Goal: Task Accomplishment & Management: Complete application form

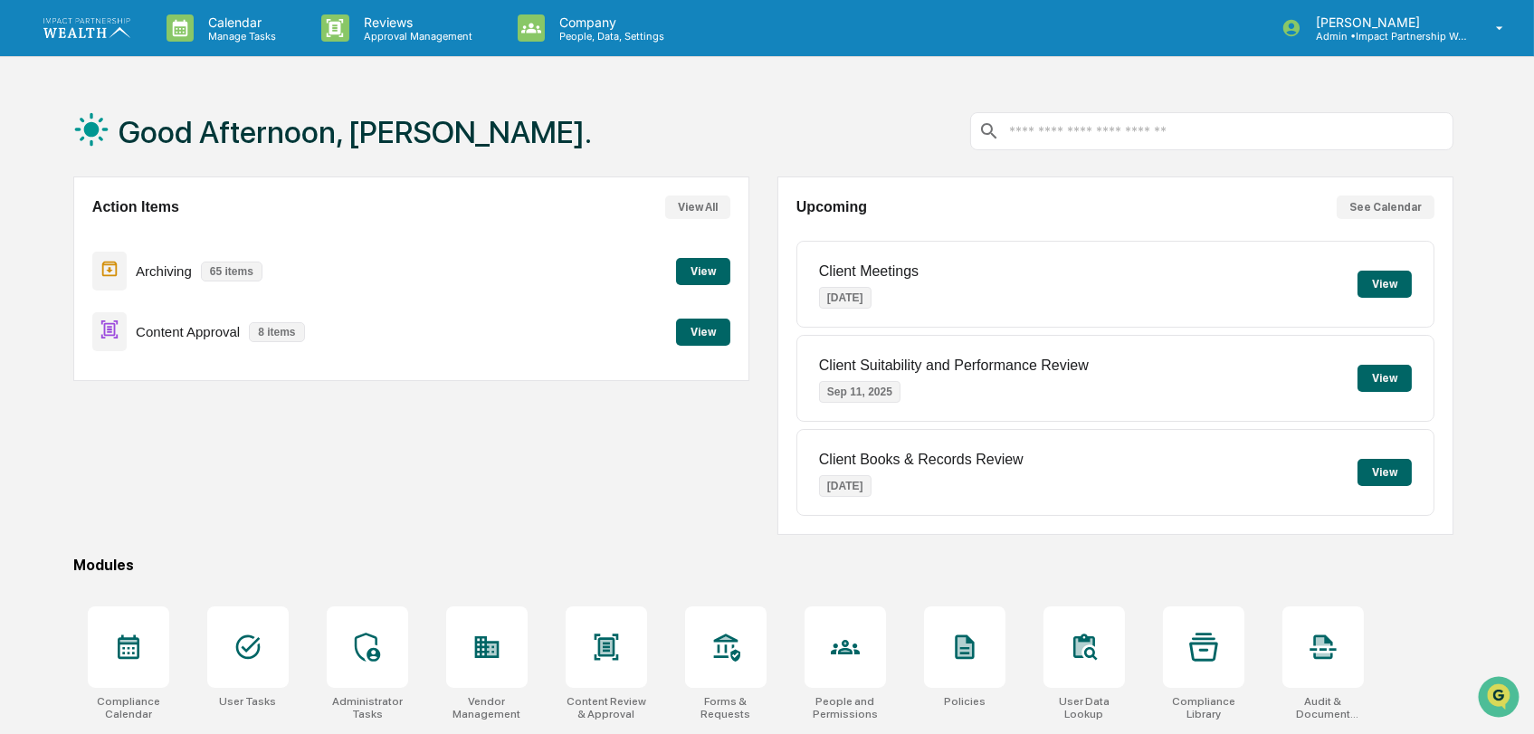
click at [690, 320] on button "View" at bounding box center [703, 332] width 54 height 27
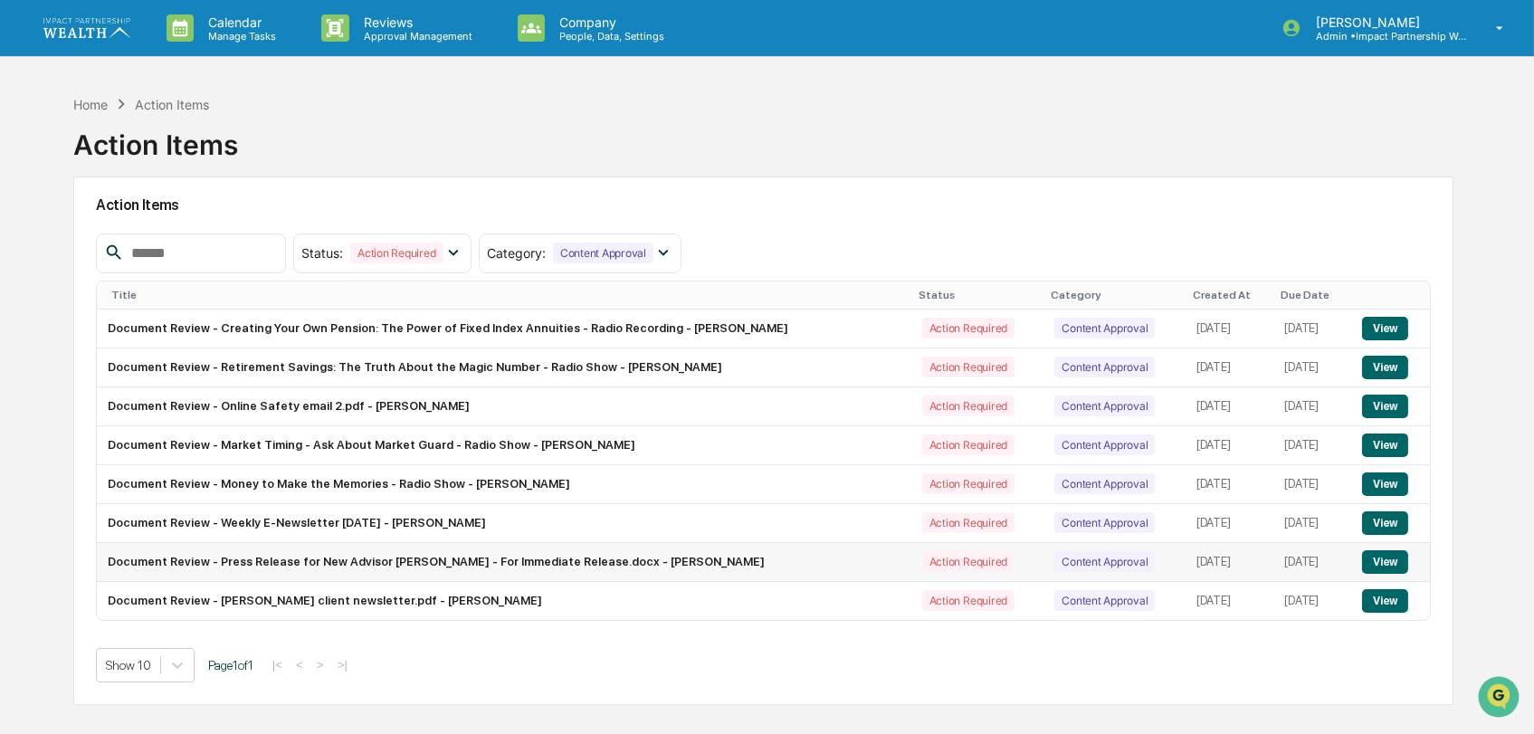
scroll to position [43, 0]
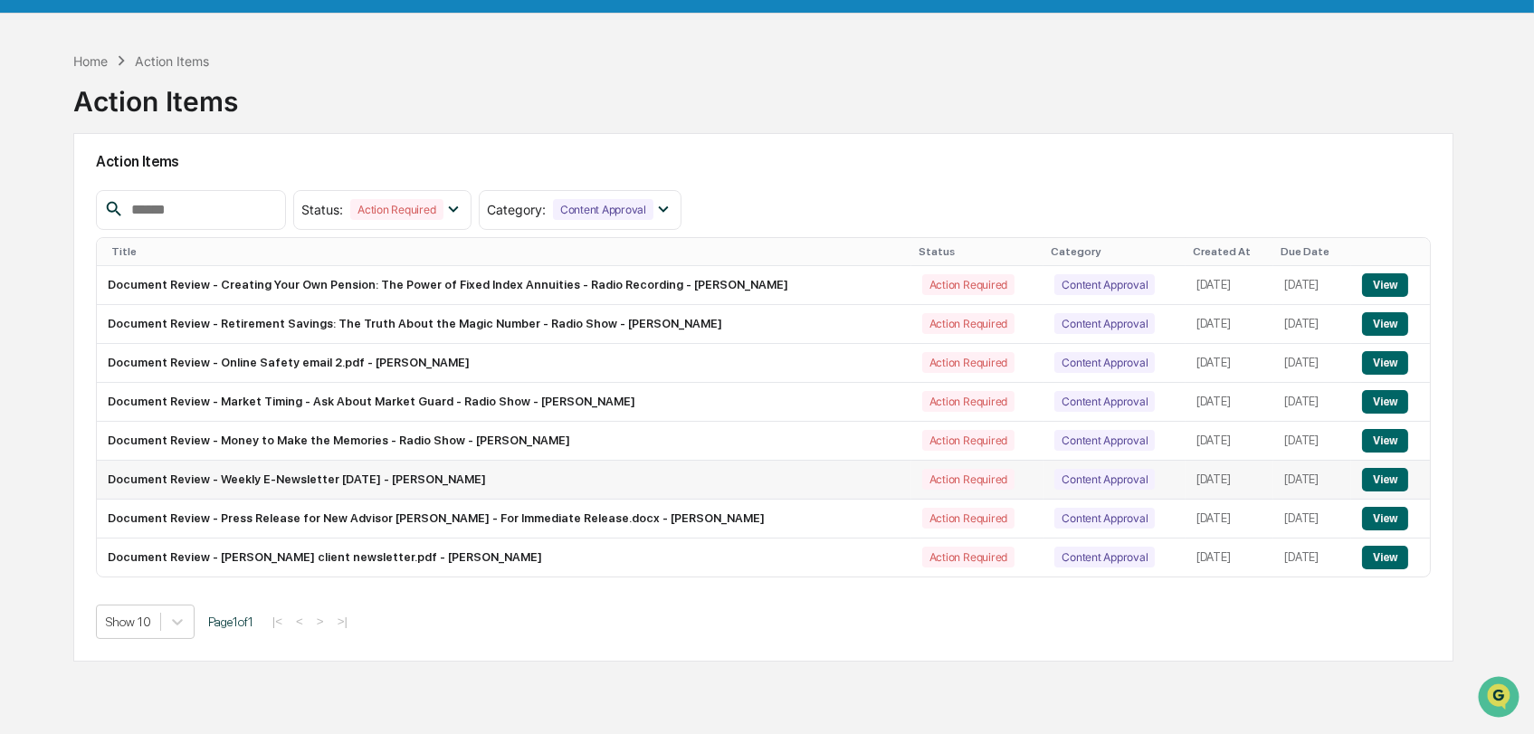
click at [1385, 480] on button "View" at bounding box center [1385, 480] width 46 height 24
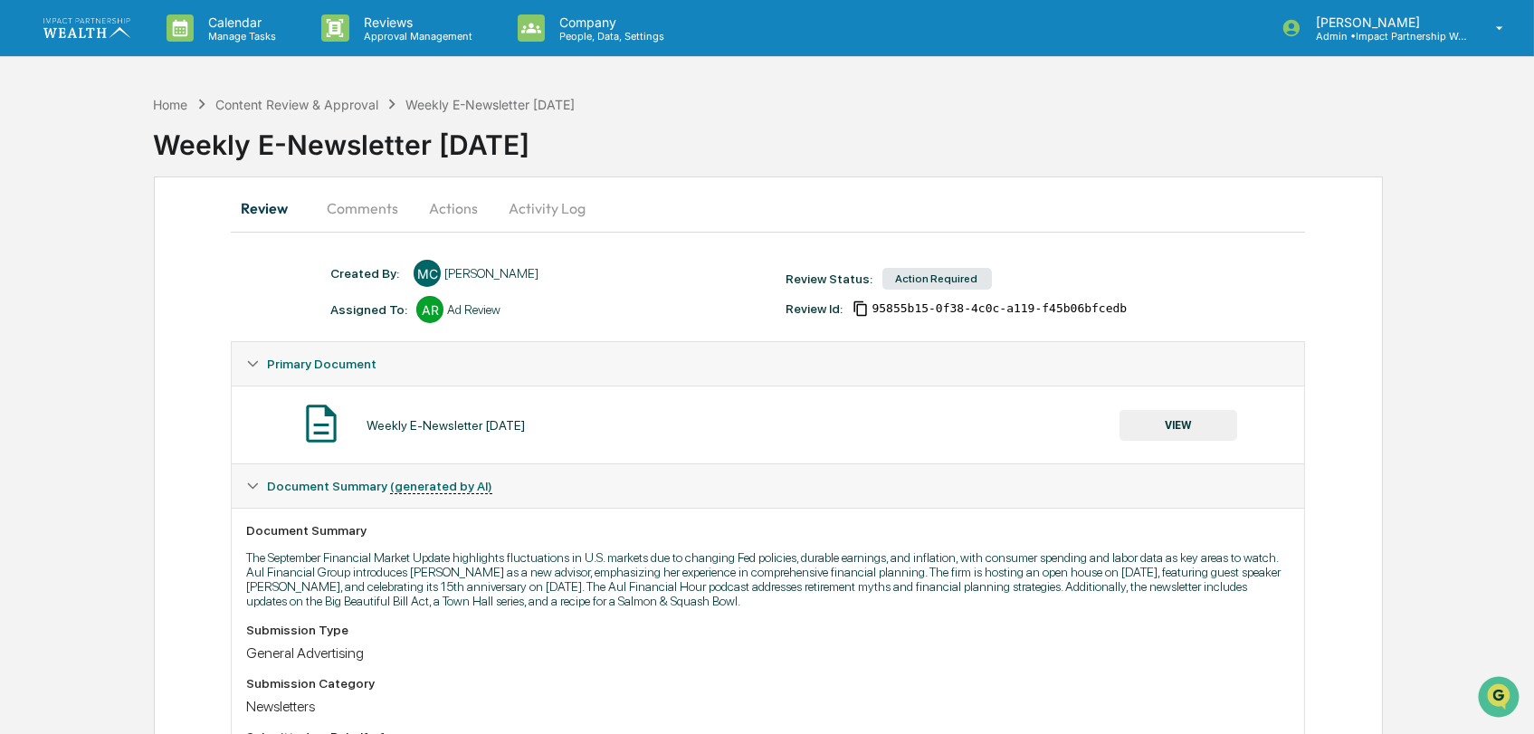
click at [362, 204] on button "Comments" at bounding box center [362, 207] width 100 height 43
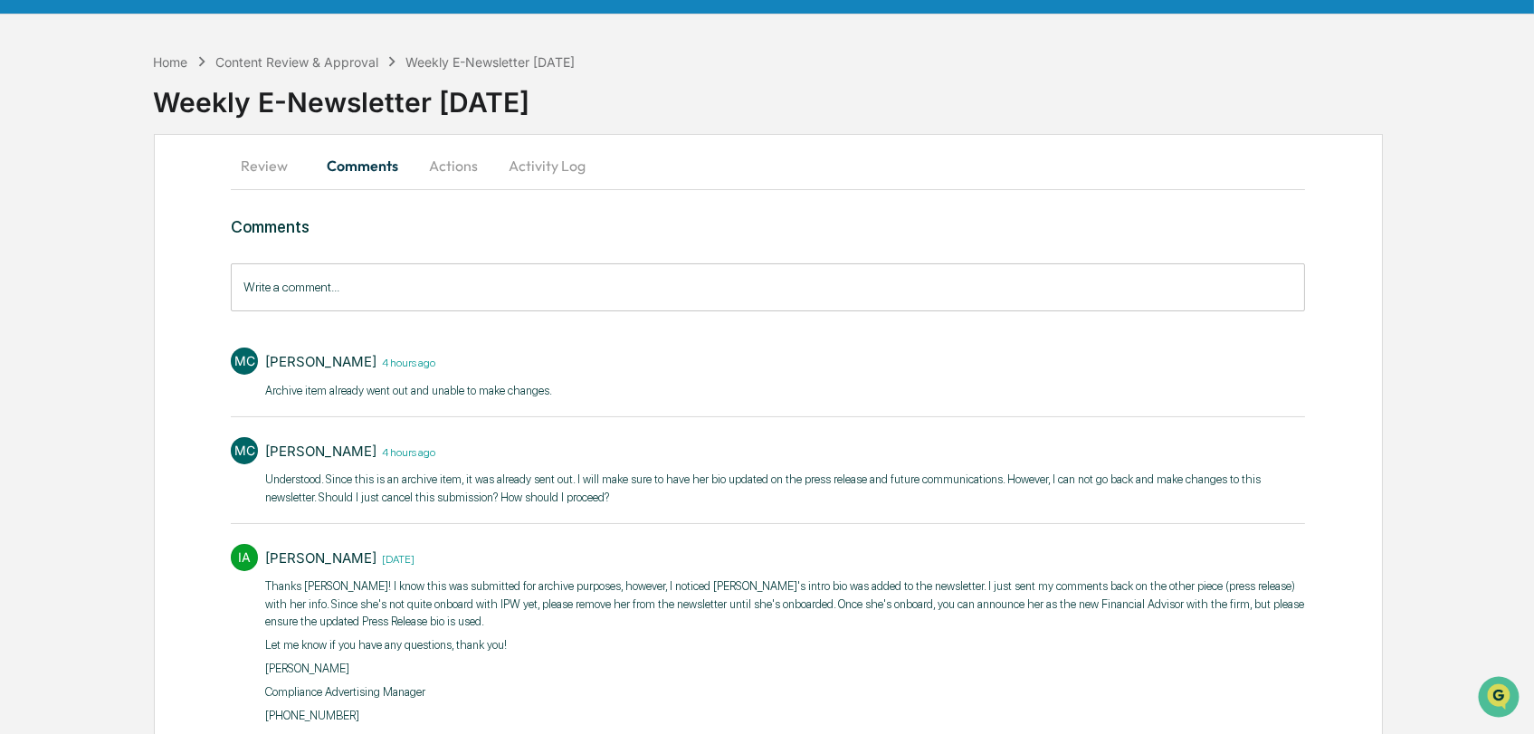
scroll to position [41, 0]
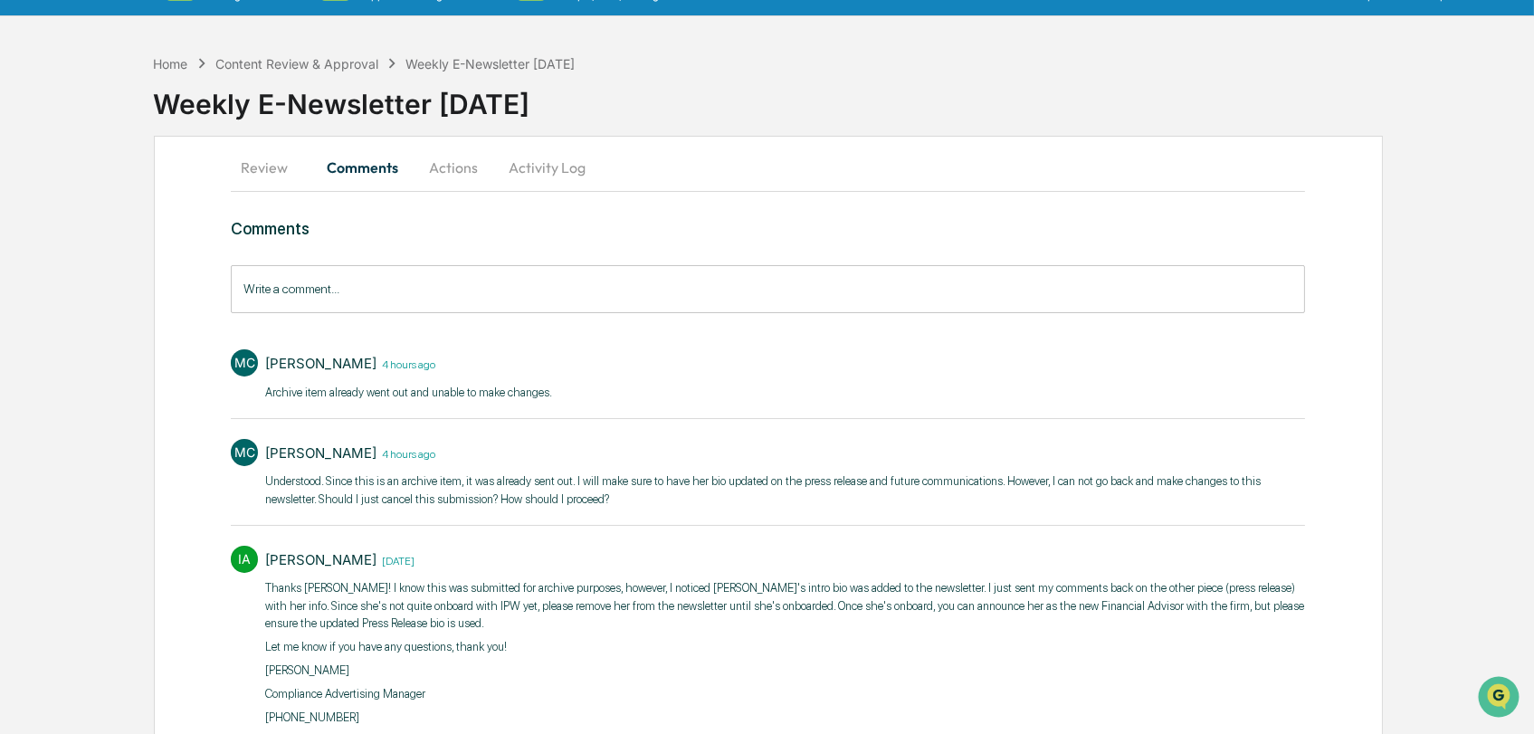
click at [449, 285] on input "Write a comment..." at bounding box center [768, 289] width 1074 height 48
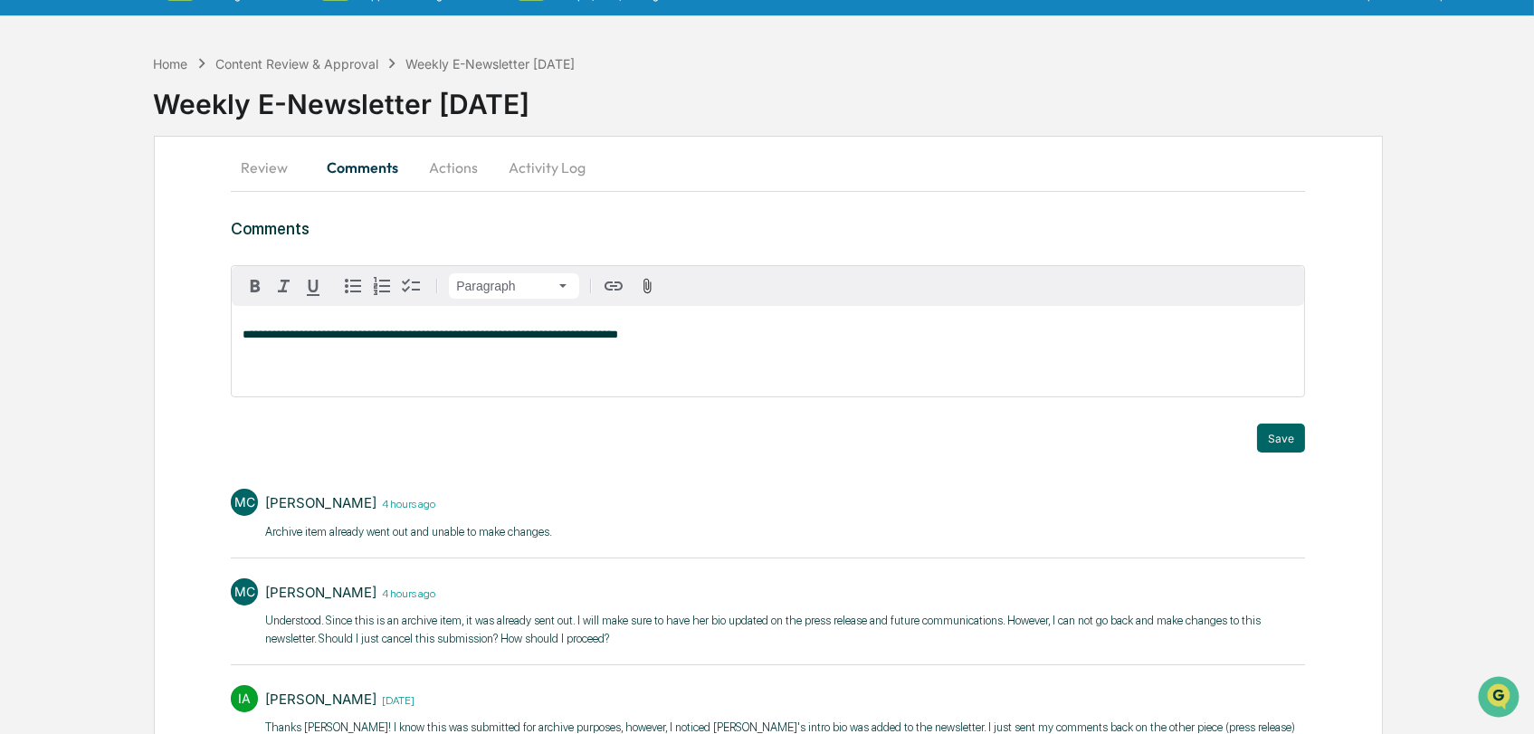
click at [552, 358] on div "**********" at bounding box center [768, 351] width 1072 height 90
click at [720, 364] on div "**********" at bounding box center [768, 351] width 1072 height 90
click at [407, 338] on span "**********" at bounding box center [431, 334] width 376 height 12
click at [639, 367] on div "**********" at bounding box center [768, 351] width 1072 height 90
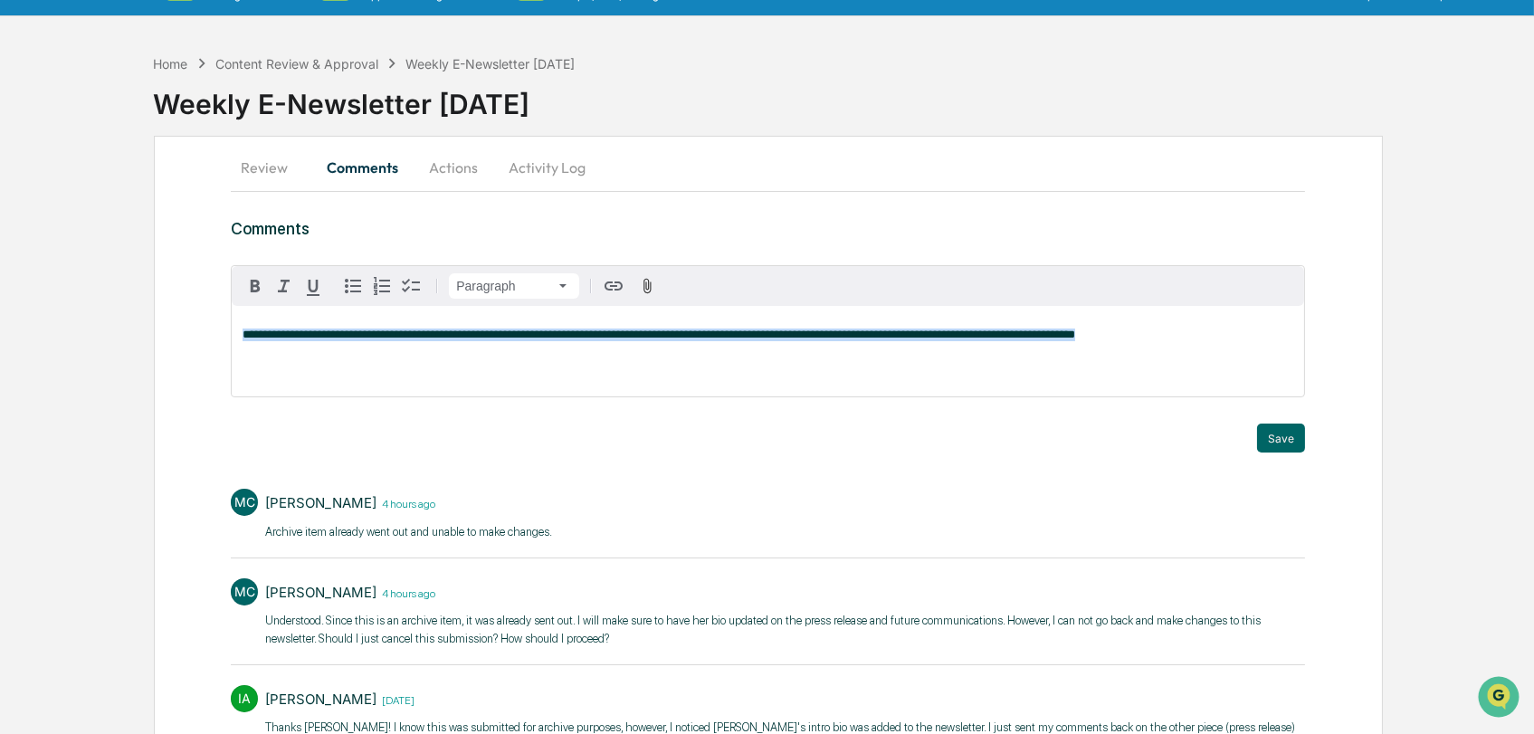
drag, startPoint x: 1140, startPoint y: 336, endPoint x: 128, endPoint y: 325, distance: 1011.7
click at [128, 325] on div "**********" at bounding box center [767, 494] width 1534 height 899
click at [1275, 444] on button "Save" at bounding box center [1281, 437] width 48 height 29
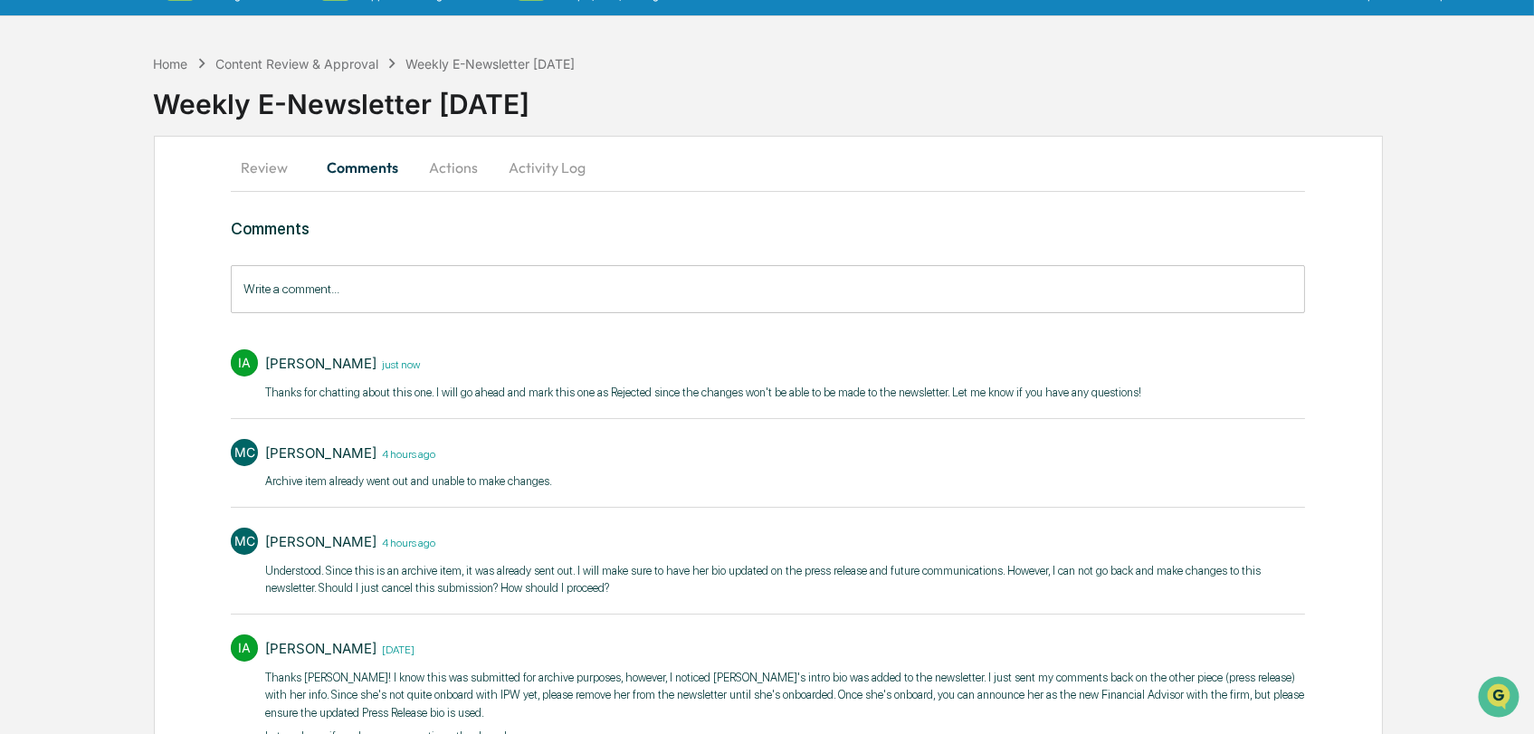
click at [427, 166] on button "Actions" at bounding box center [453, 167] width 81 height 43
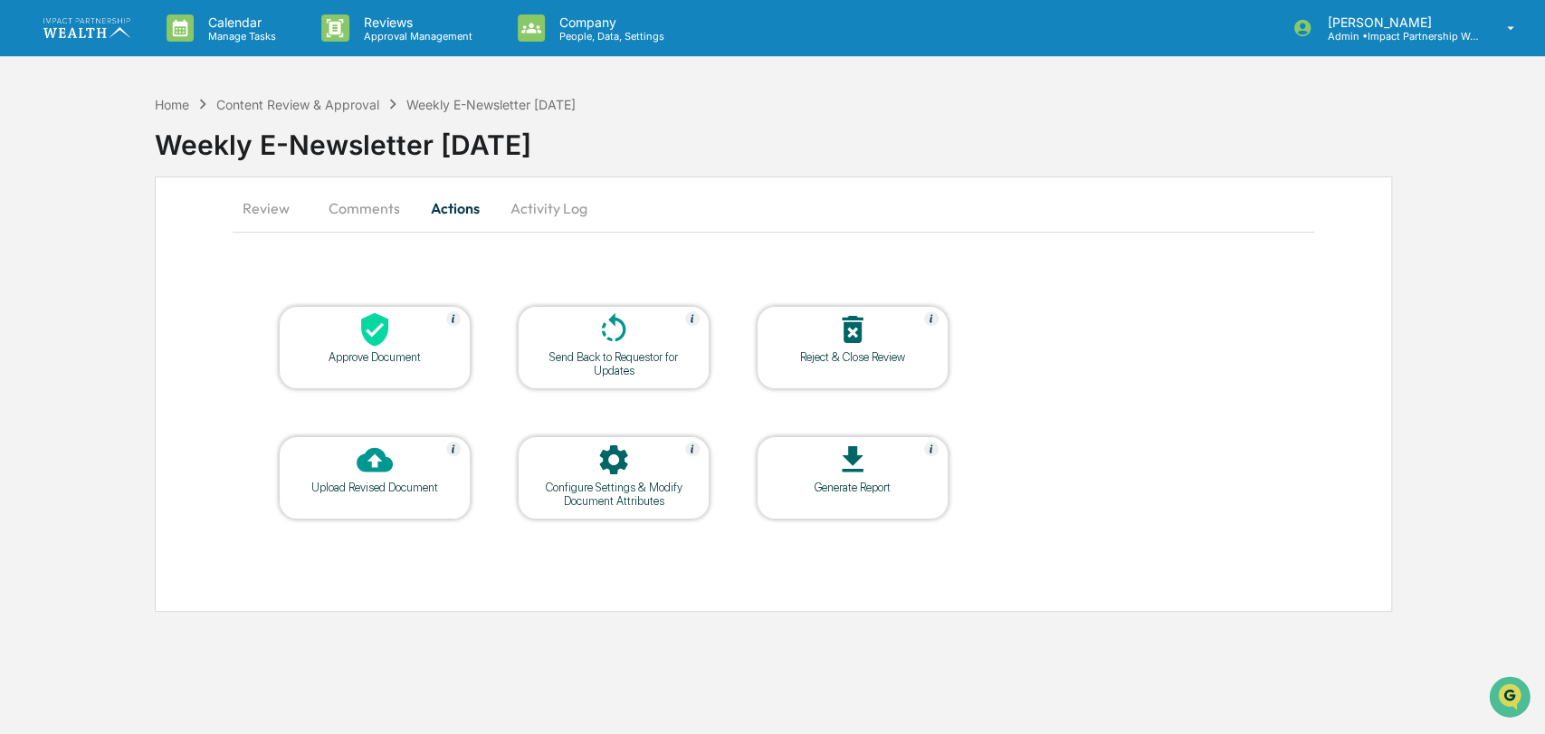
click at [807, 366] on div "Reject & Close Review" at bounding box center [852, 347] width 192 height 83
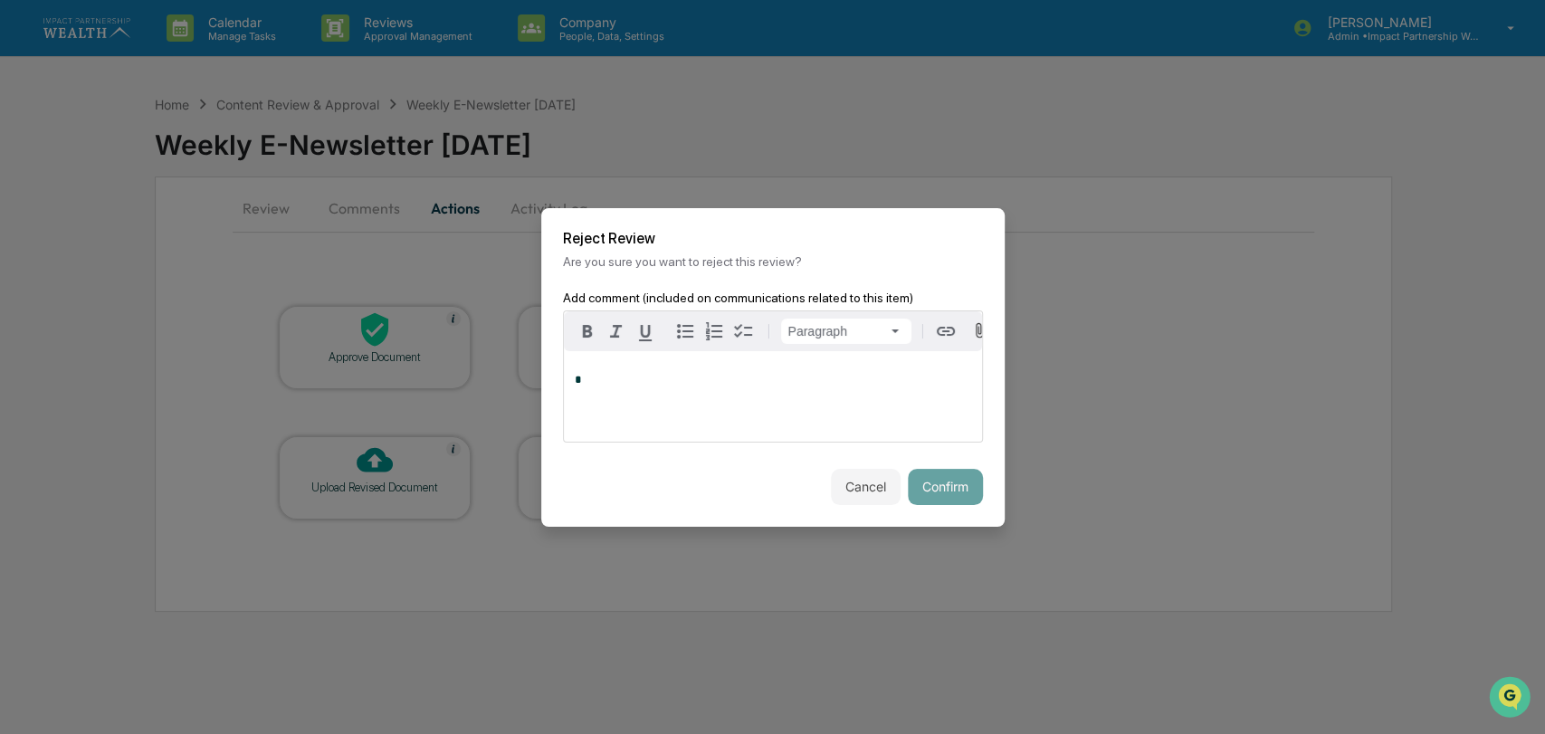
click at [745, 386] on p "*" at bounding box center [773, 380] width 396 height 13
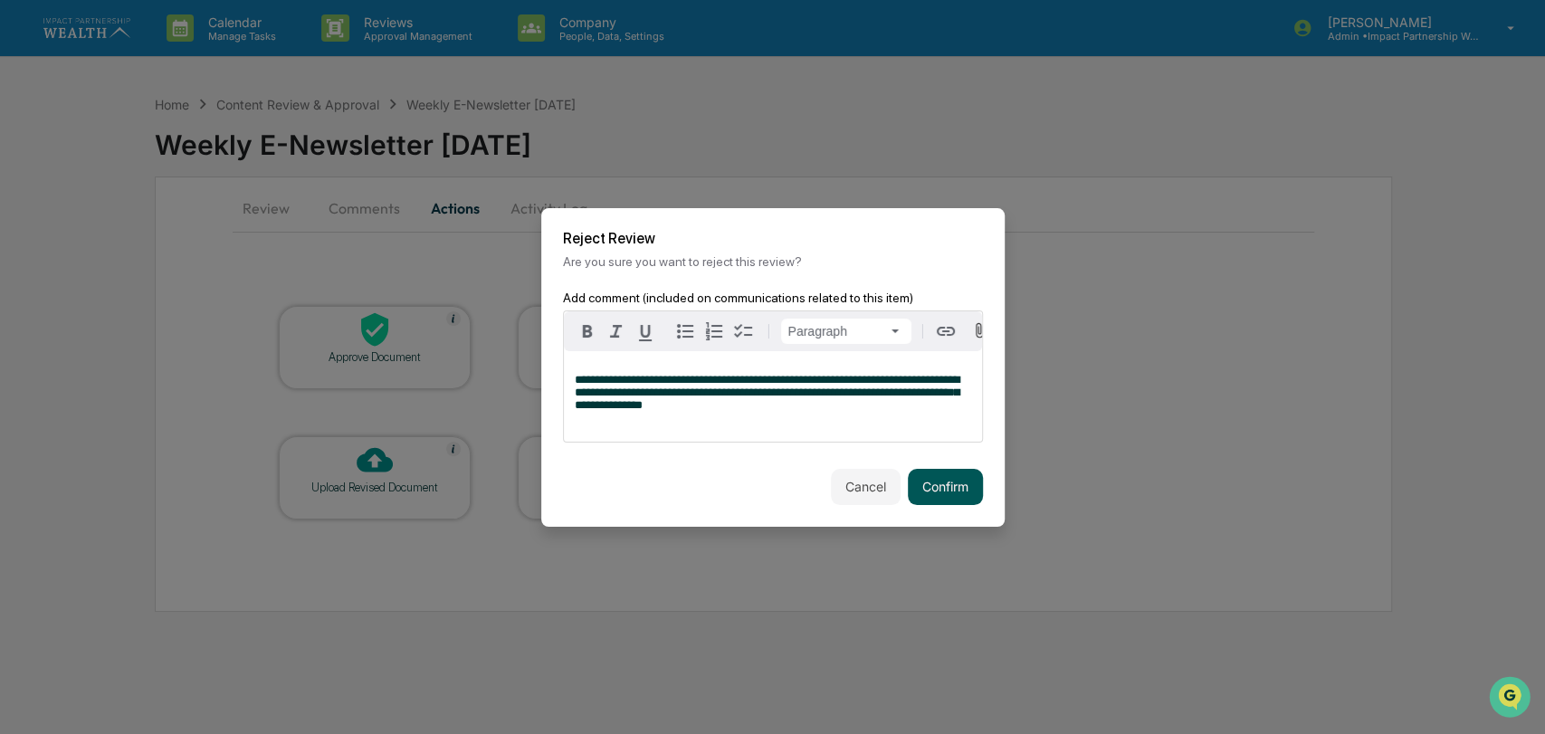
click at [943, 492] on button "Confirm" at bounding box center [945, 487] width 75 height 36
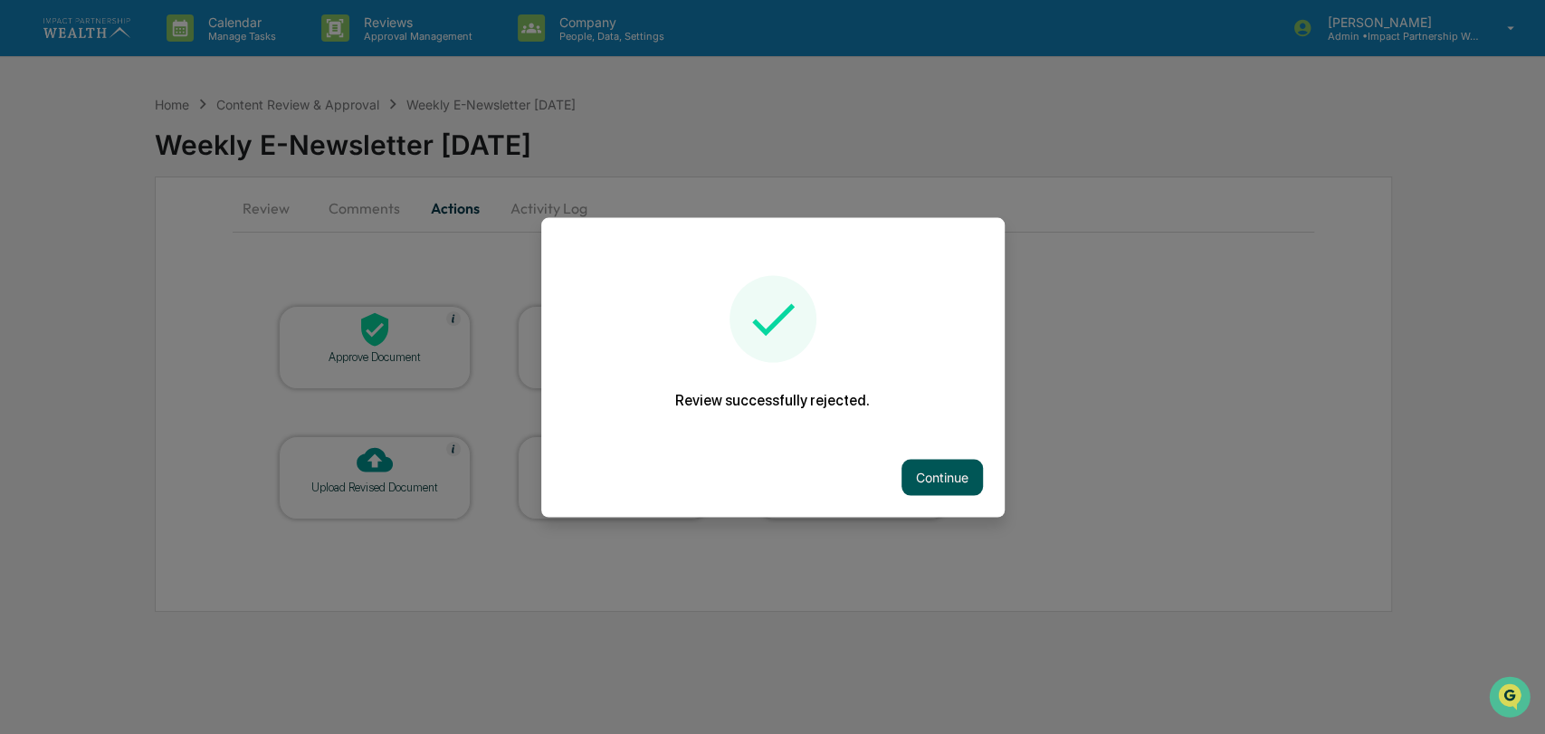
click at [937, 478] on button "Continue" at bounding box center [941, 477] width 81 height 36
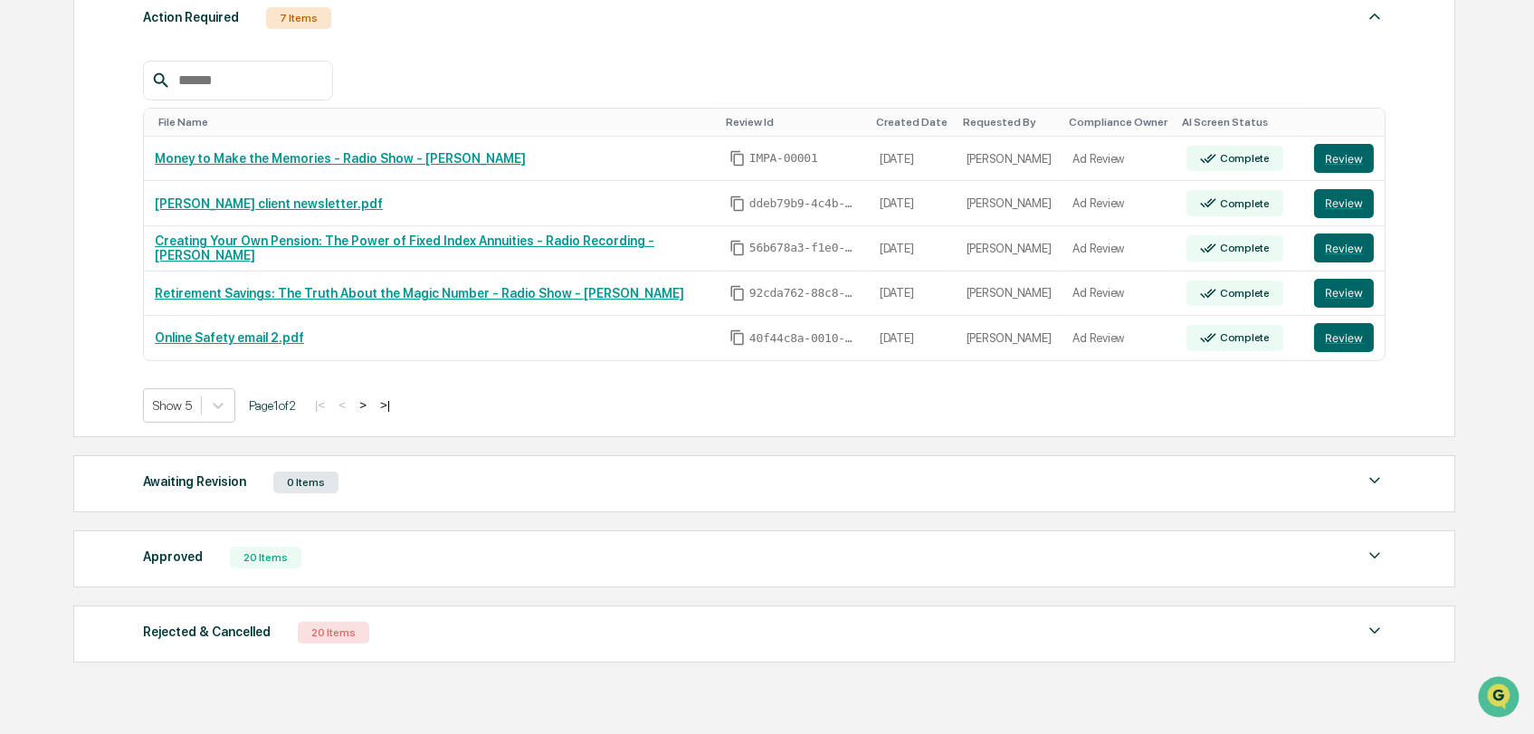
scroll to position [362, 0]
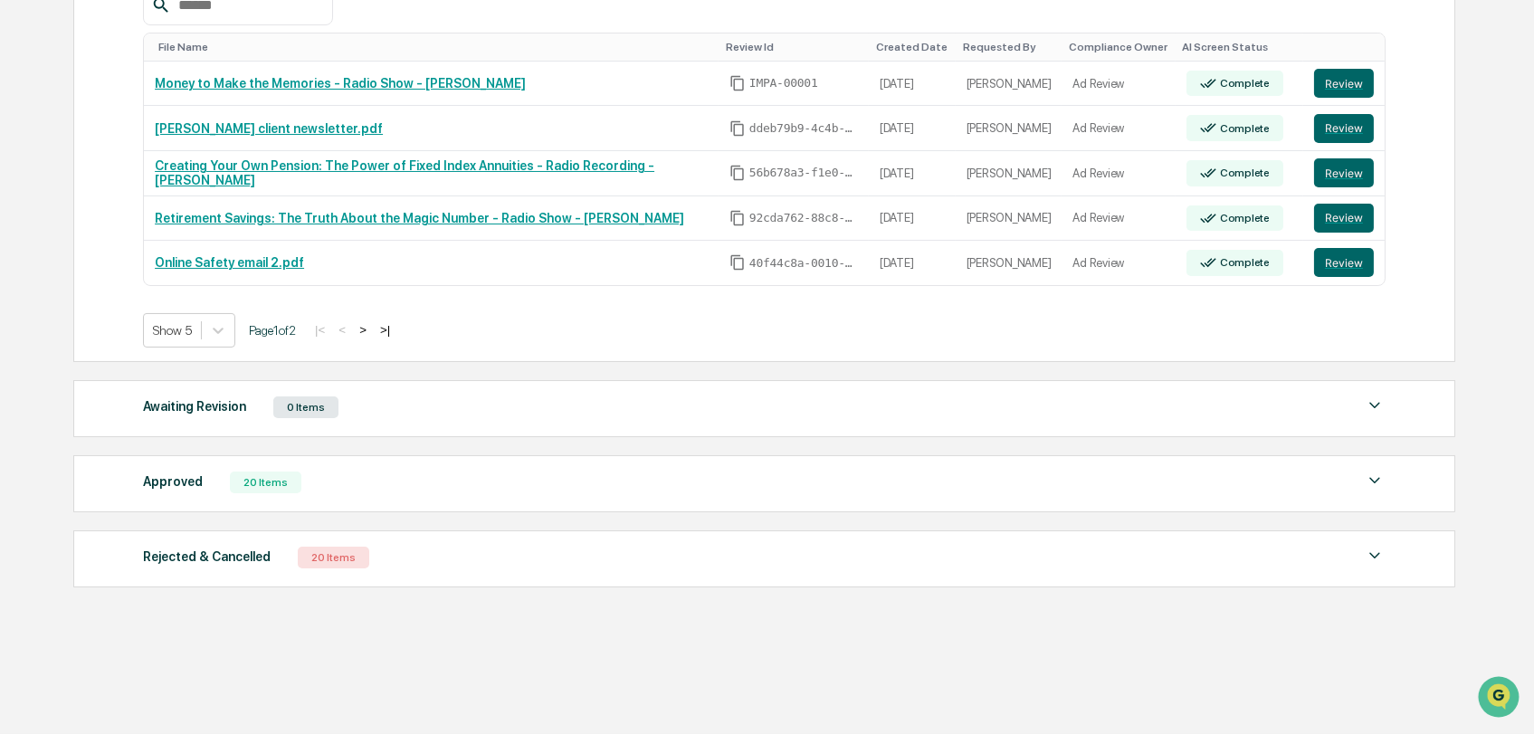
click at [216, 558] on div "Rejected & Cancelled" at bounding box center [207, 557] width 128 height 24
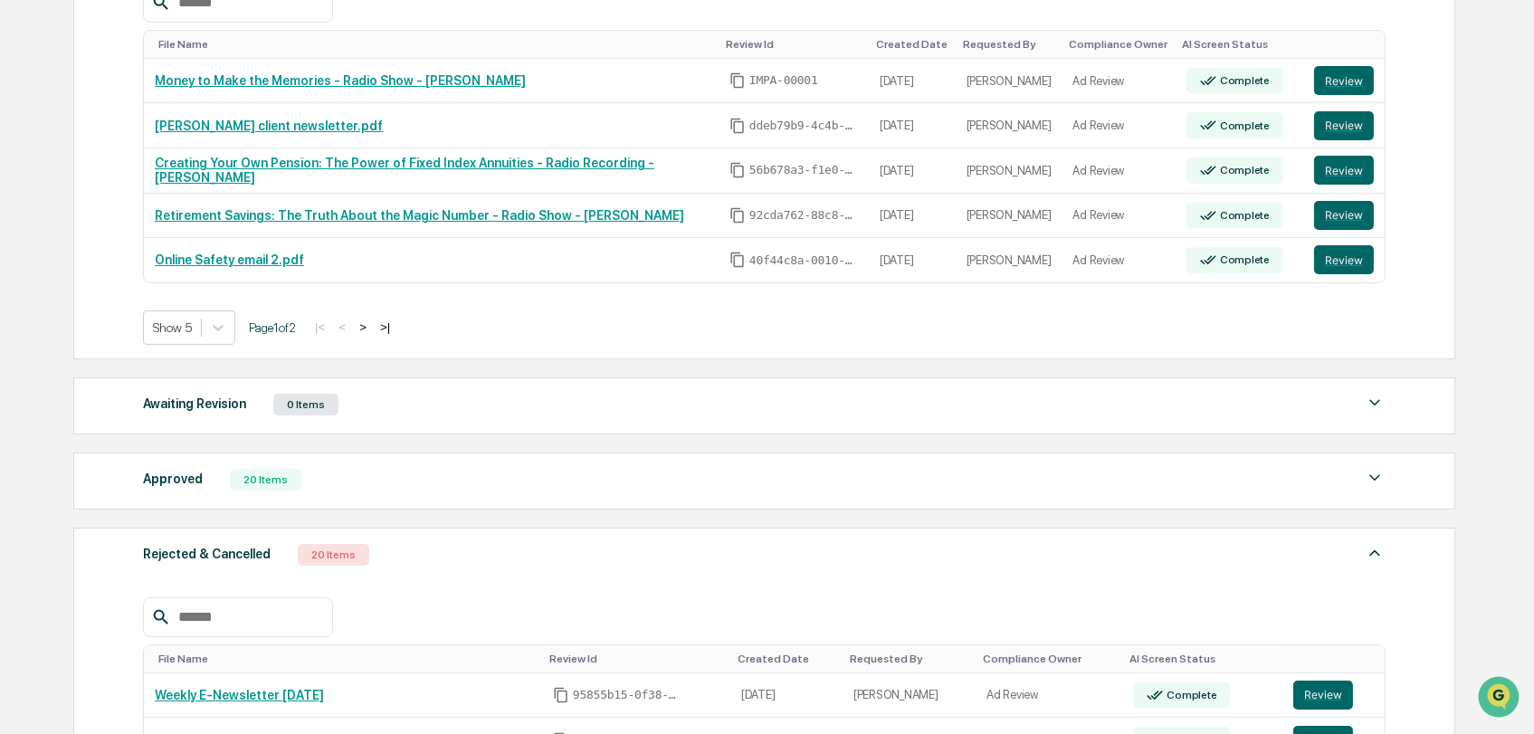
scroll to position [689, 0]
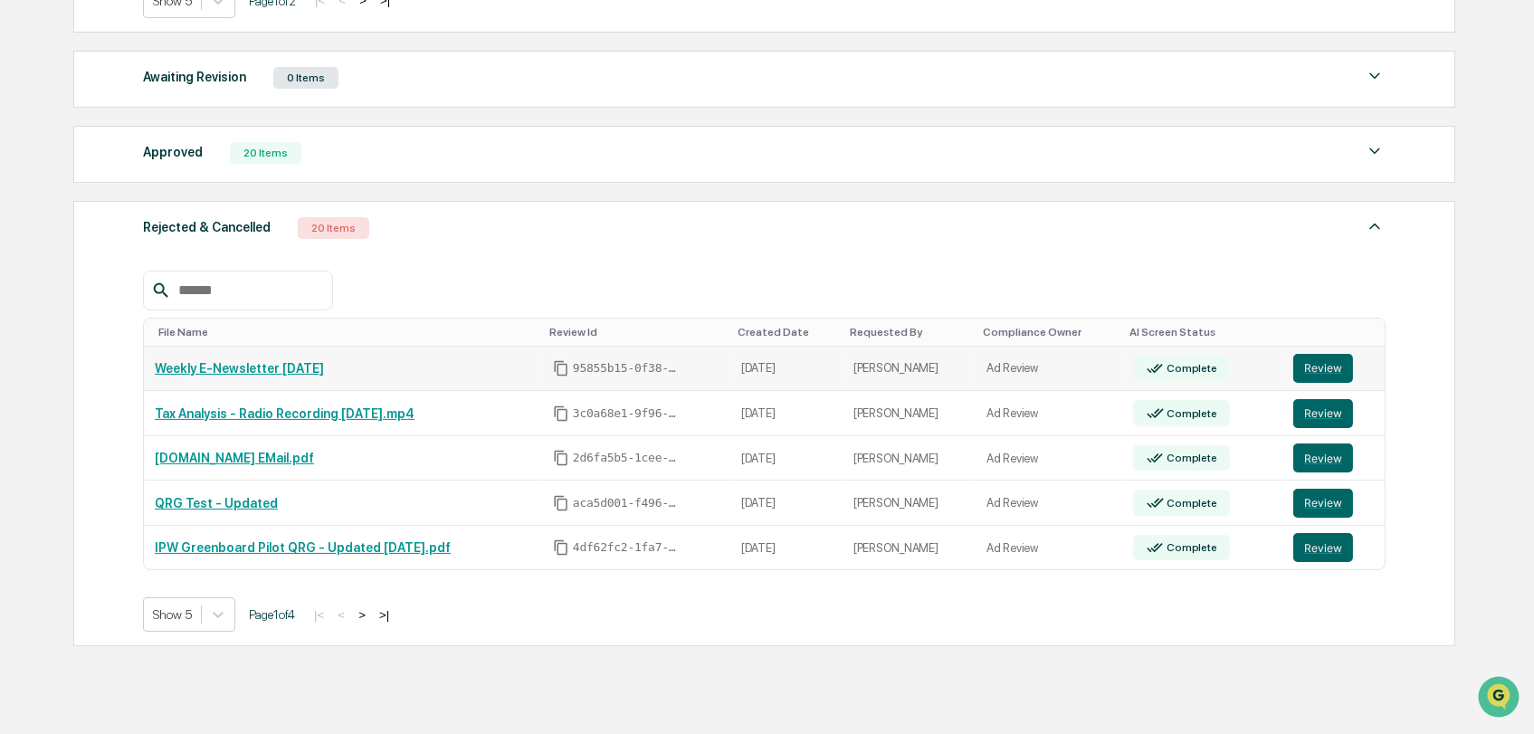
click at [262, 365] on link "Weekly E-Newsletter [DATE]" at bounding box center [239, 368] width 169 height 14
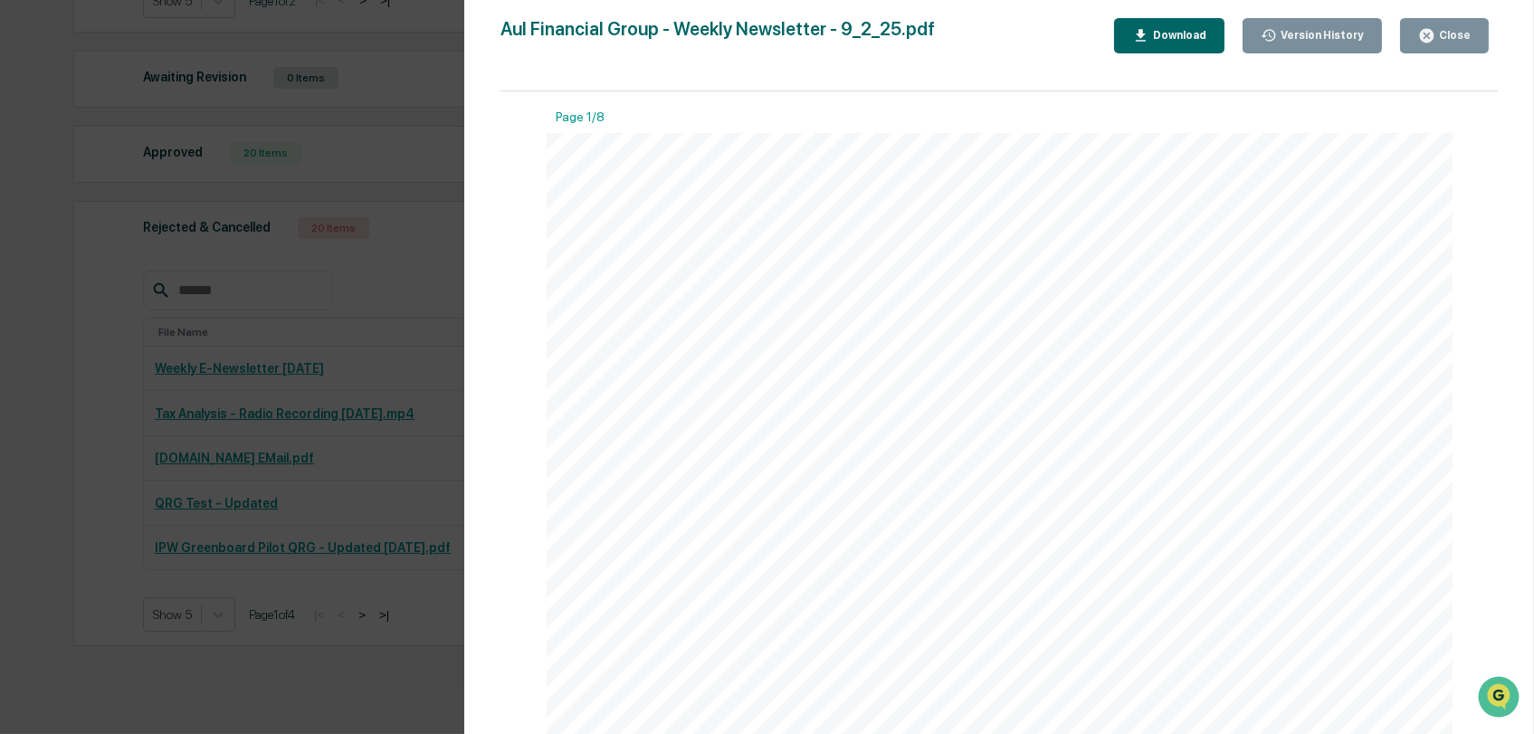
click at [516, 306] on div "Page 1/8 September Financial Market Update August delivered fluctuations in U.S…" at bounding box center [998, 421] width 997 height 661
click at [1163, 24] on button "Download" at bounding box center [1169, 35] width 110 height 35
click at [87, 450] on div "Version History [DATE] 08:57 PM [PERSON_NAME] [DATE] 08:51 PM [PERSON_NAME] [DA…" at bounding box center [767, 367] width 1534 height 734
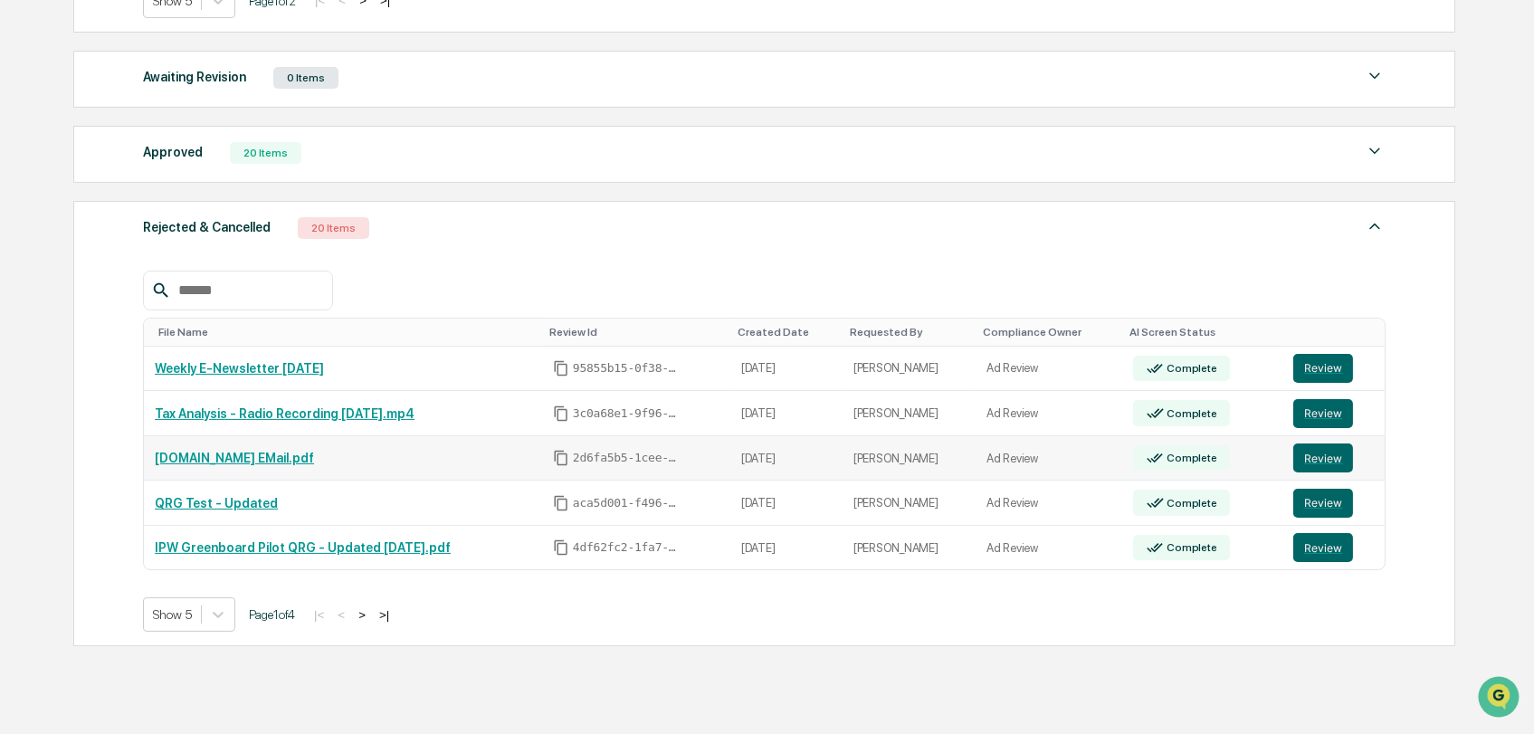
click at [224, 452] on link "[DOMAIN_NAME] EMail.pdf" at bounding box center [234, 458] width 159 height 14
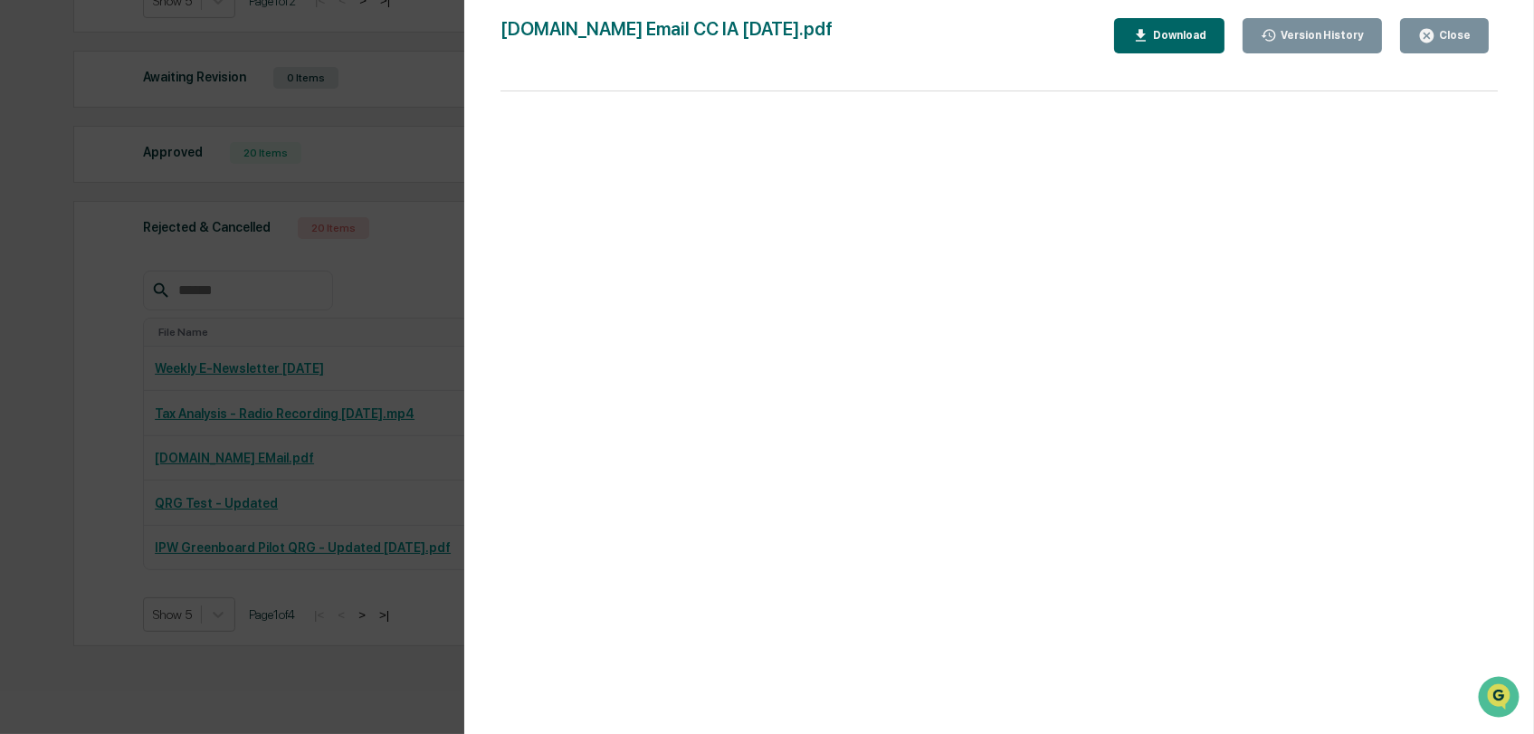
click at [117, 461] on div "Version History [DATE] 02:28 PM [PERSON_NAME] [DATE] 07:42 PM [PERSON_NAME] [DA…" at bounding box center [767, 367] width 1534 height 734
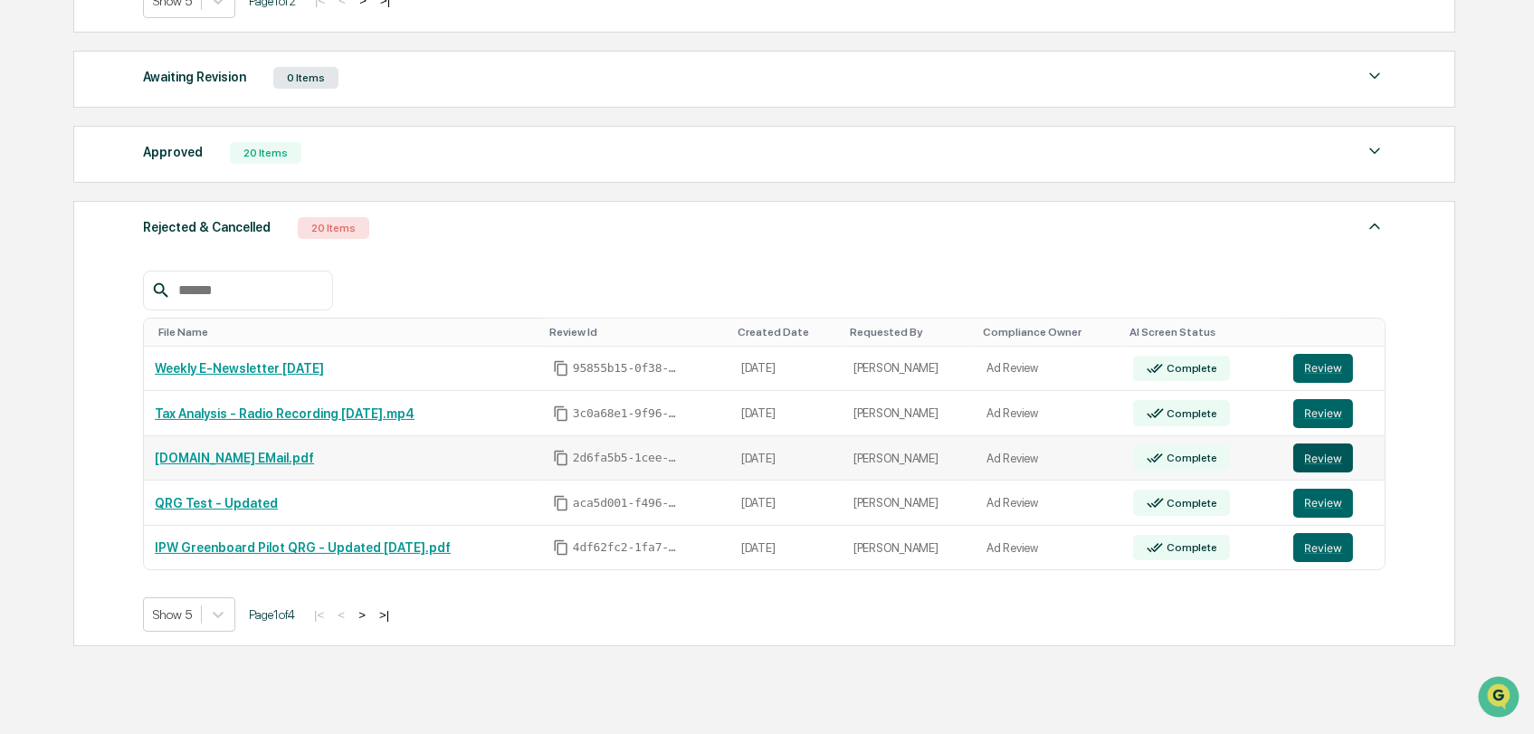
click at [1319, 462] on button "Review" at bounding box center [1323, 457] width 60 height 29
click at [222, 371] on link "Weekly E-Newsletter [DATE]" at bounding box center [239, 368] width 169 height 14
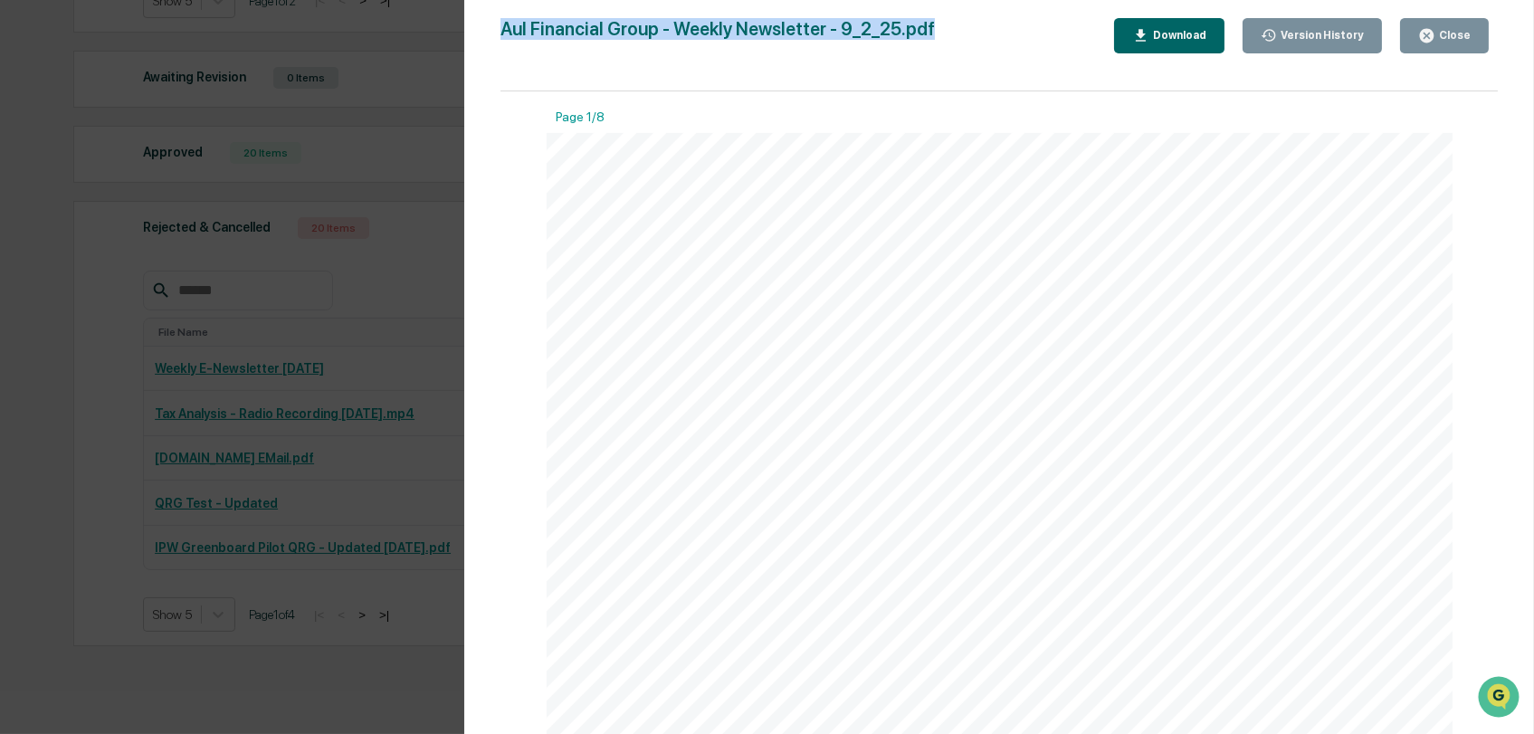
drag, startPoint x: 503, startPoint y: 30, endPoint x: 968, endPoint y: 44, distance: 465.3
click at [968, 44] on div "Aul Financial Group - Weekly Newsletter - 9_2_25.pdf Close Version History Down…" at bounding box center [998, 35] width 997 height 35
copy div "Aul Financial Group - Weekly Newsletter - 9_2_25.pdf"
click at [968, 44] on div "Aul Financial Group - Weekly Newsletter - 9_2_25.pdf Close Version History Down…" at bounding box center [998, 35] width 997 height 35
click at [81, 396] on div "Version History [DATE] 08:57 PM [PERSON_NAME] [DATE] 08:51 PM [PERSON_NAME] [DA…" at bounding box center [767, 367] width 1534 height 734
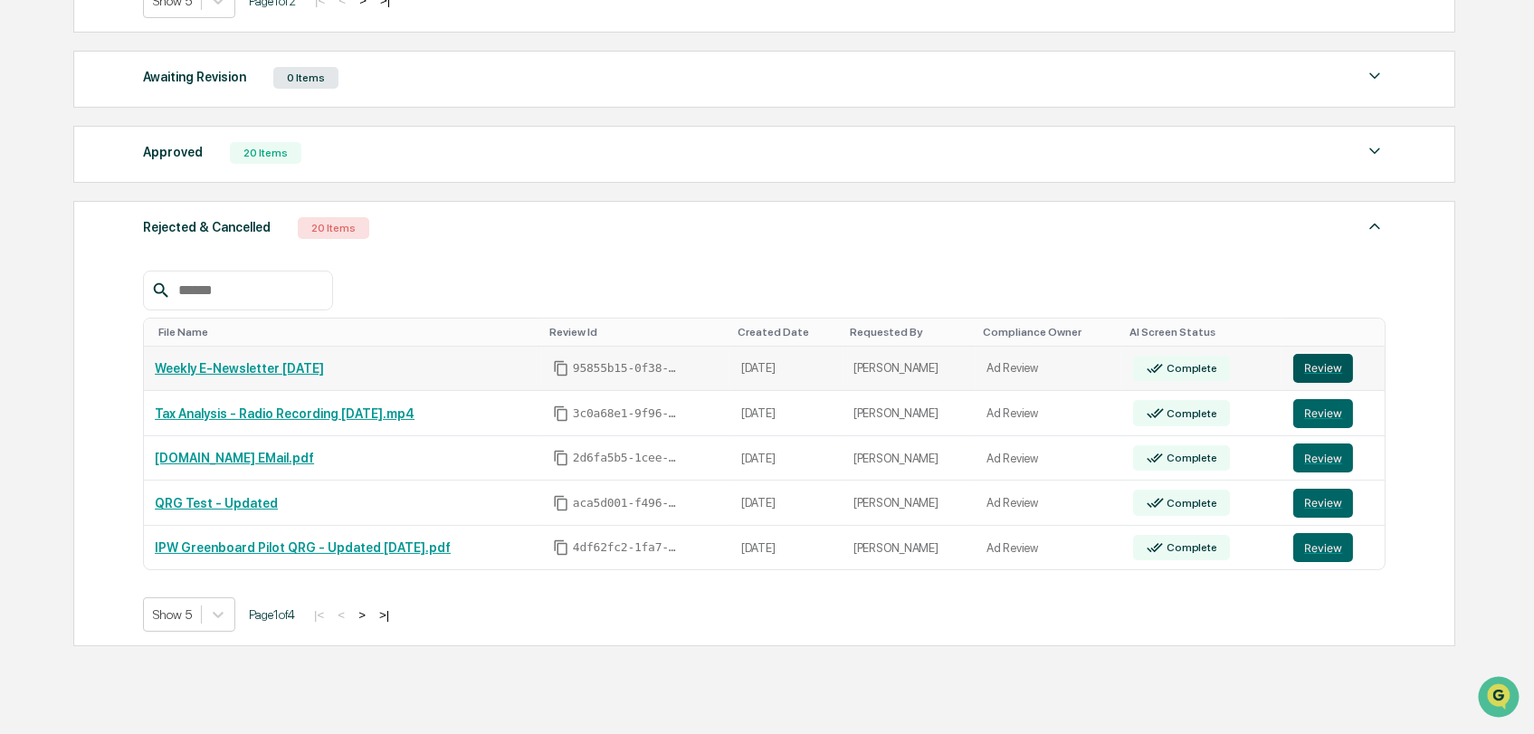
click at [1324, 366] on button "Review" at bounding box center [1323, 368] width 60 height 29
click at [1310, 452] on button "Review" at bounding box center [1323, 457] width 60 height 29
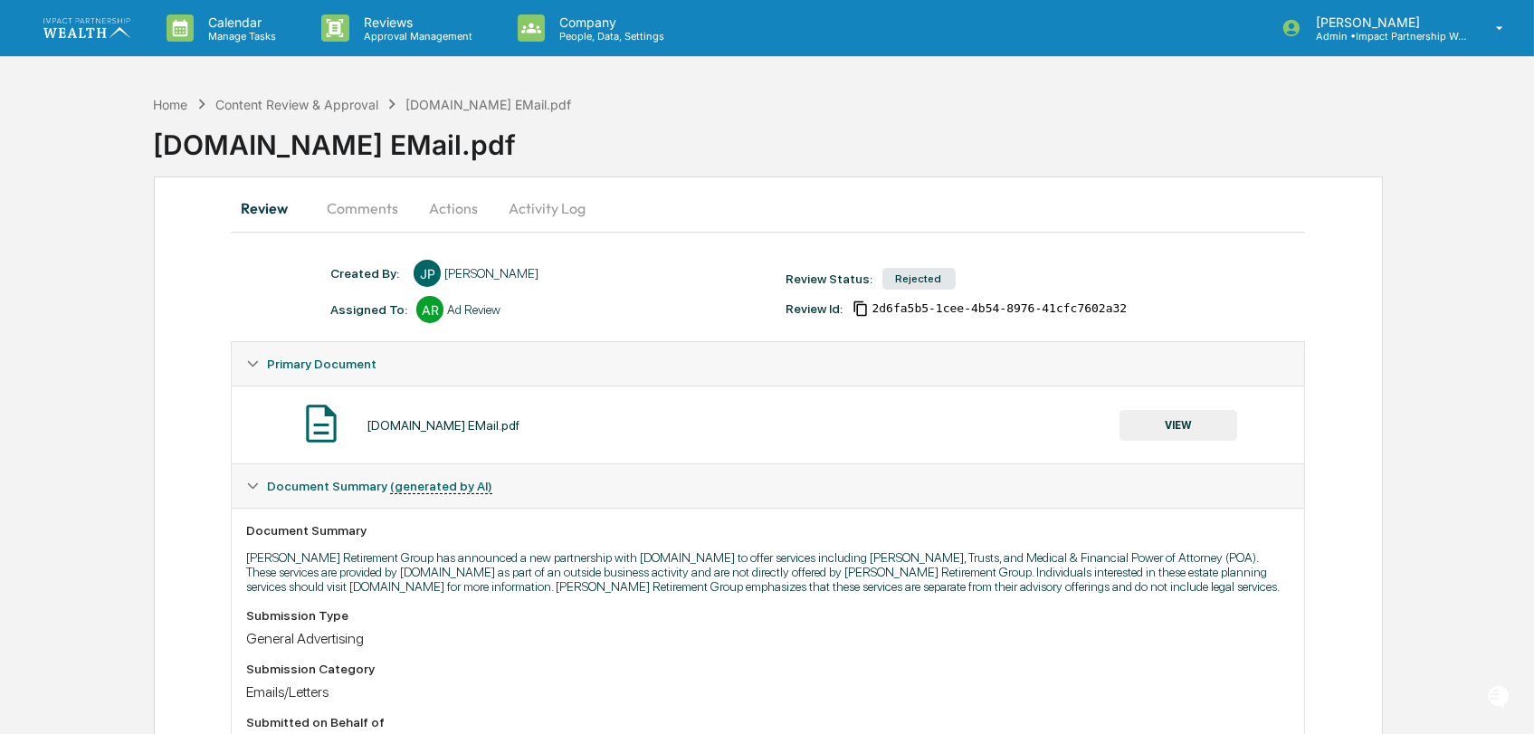
click at [345, 194] on button "Comments" at bounding box center [362, 207] width 100 height 43
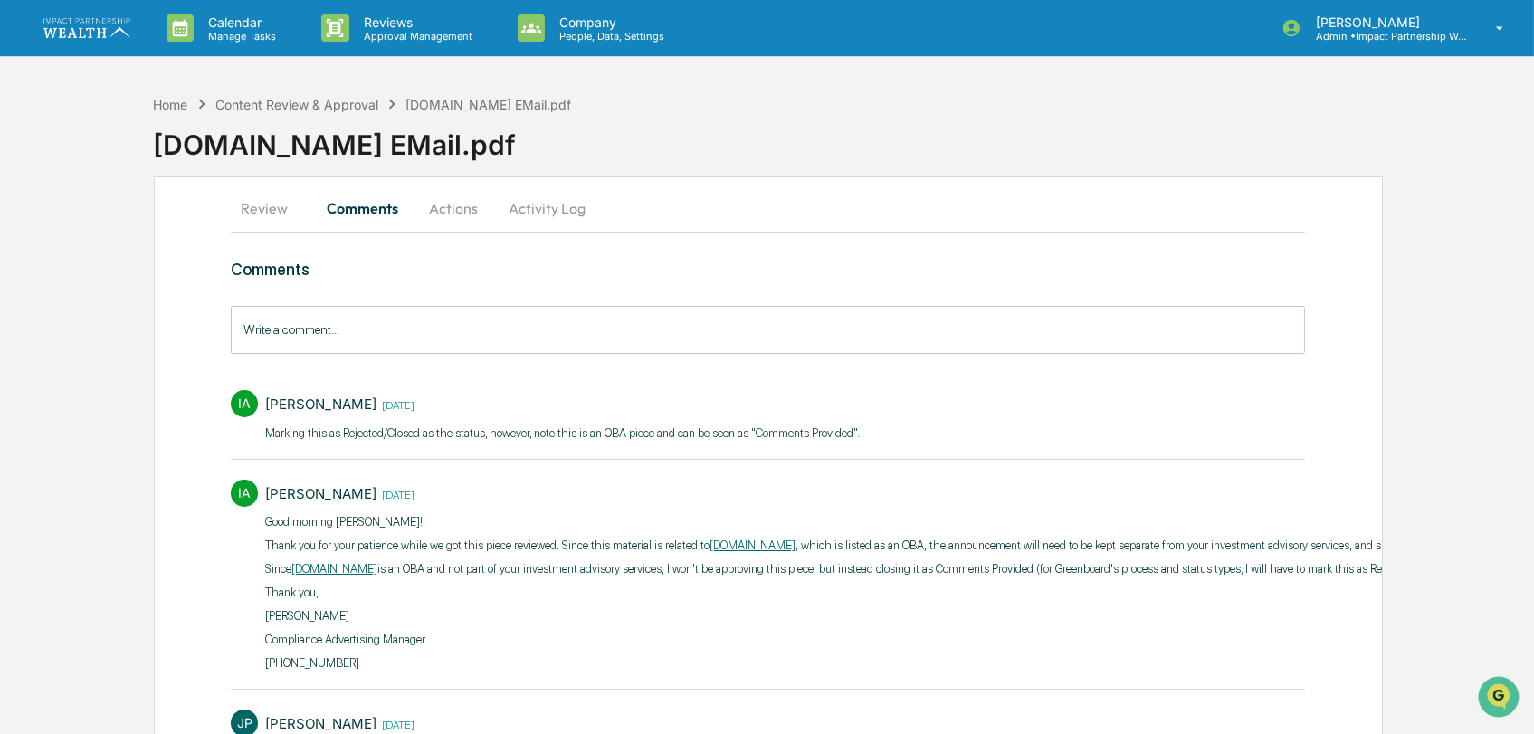
click at [222, 213] on div "Review Comments Actions Activity Log Comments Write a comment... Write a commen…" at bounding box center [768, 606] width 1229 height 860
click at [223, 212] on div "Review Comments Actions Activity Log Comments Write a comment... Write a commen…" at bounding box center [768, 606] width 1229 height 860
click at [273, 209] on button "Review" at bounding box center [271, 207] width 81 height 43
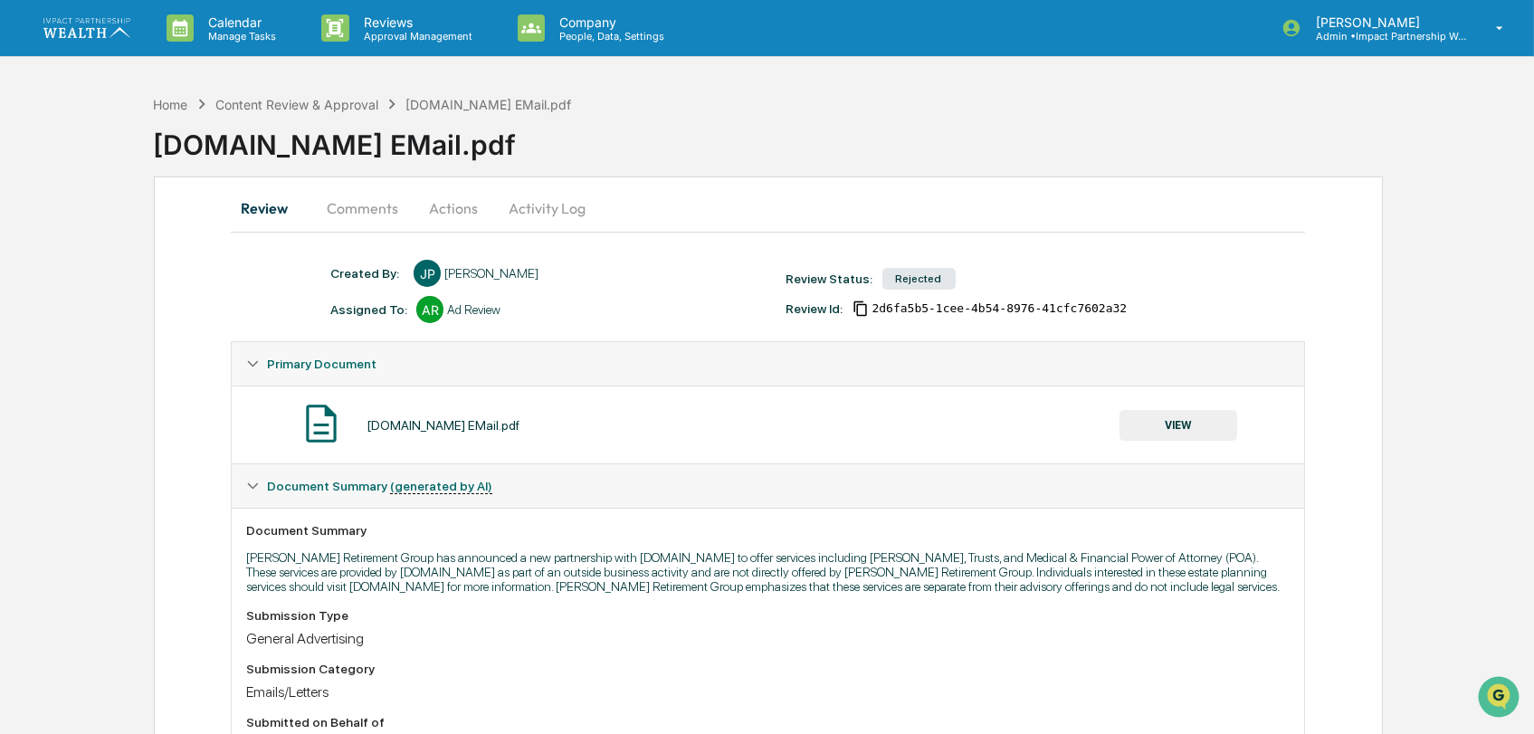
click at [577, 204] on button "Activity Log" at bounding box center [547, 207] width 106 height 43
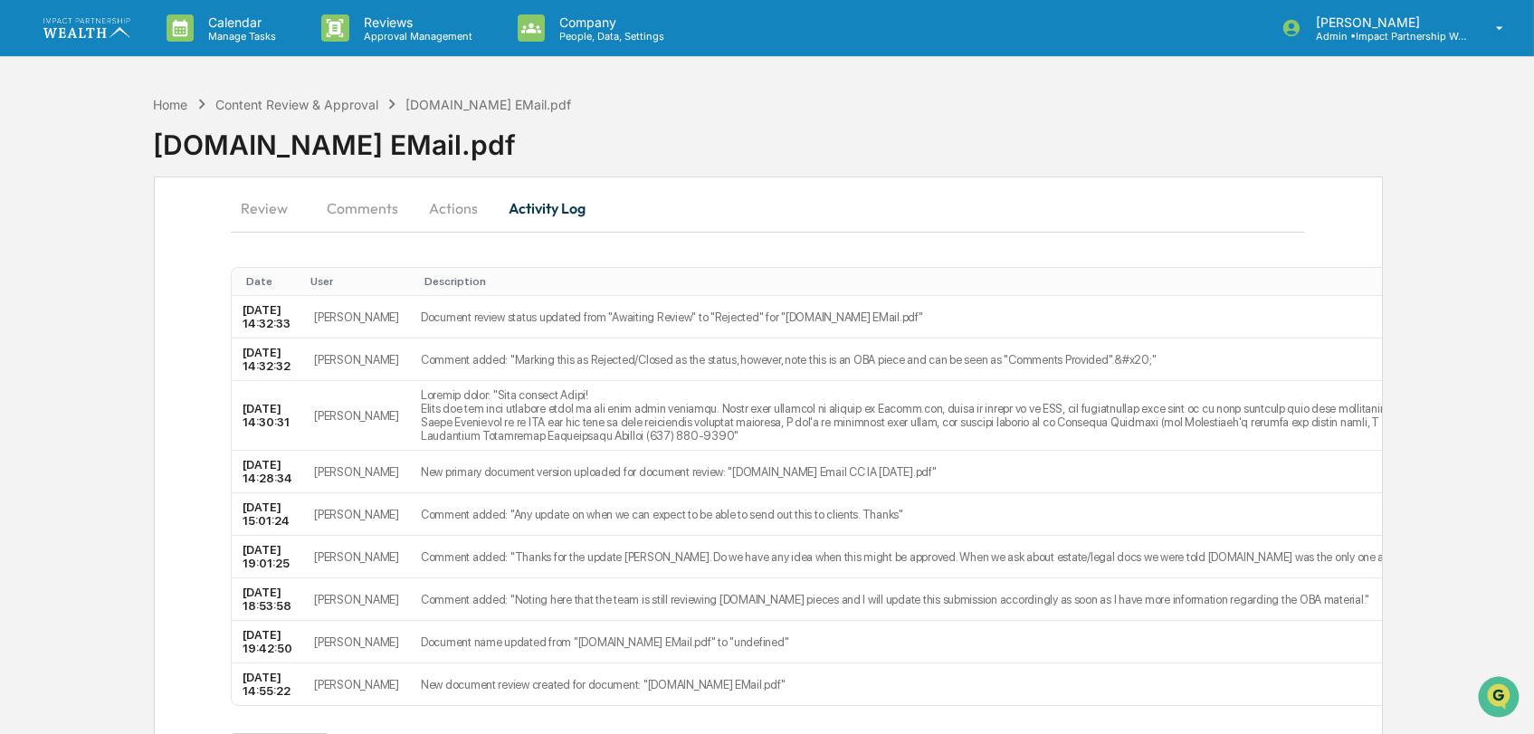
click at [447, 207] on button "Actions" at bounding box center [453, 207] width 81 height 43
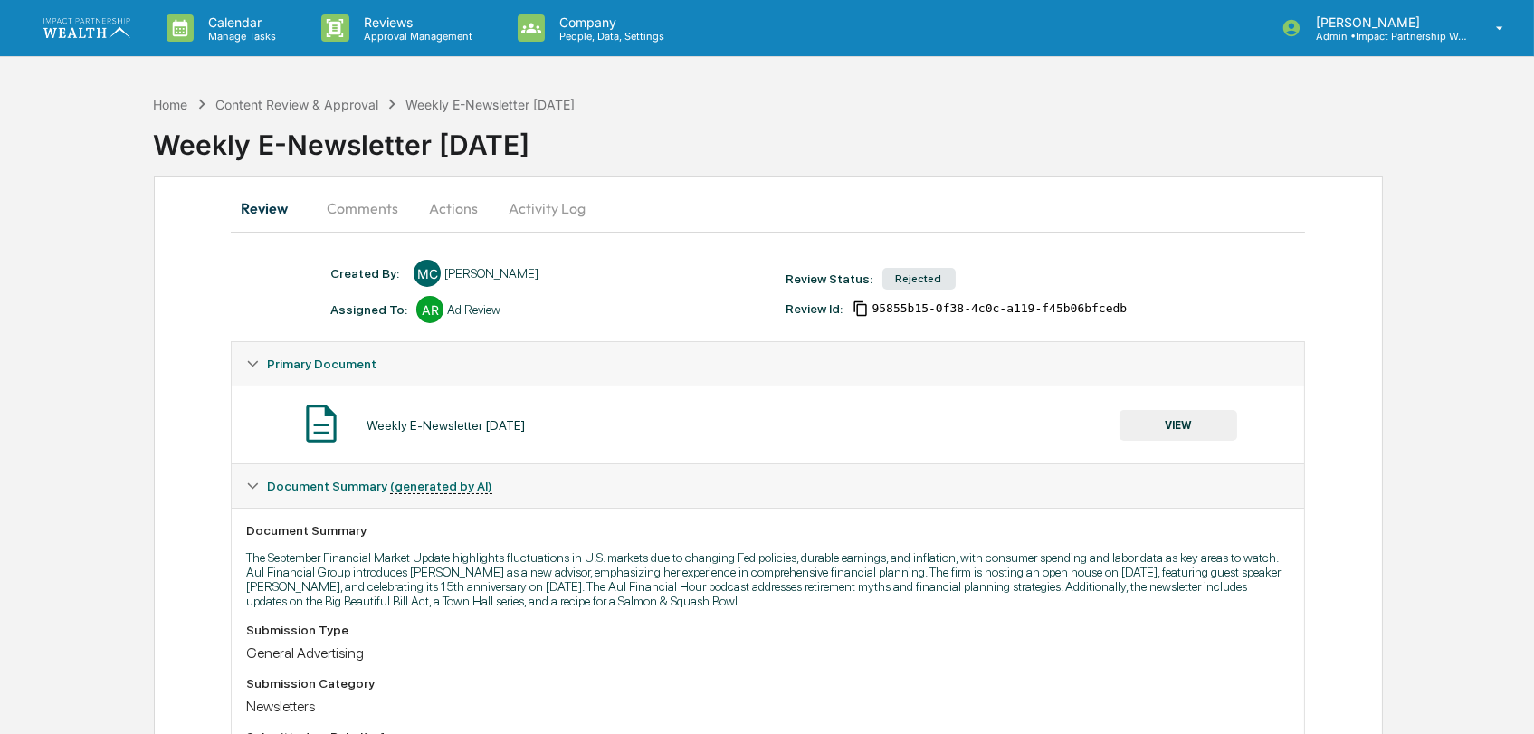
click at [347, 202] on button "Comments" at bounding box center [362, 207] width 100 height 43
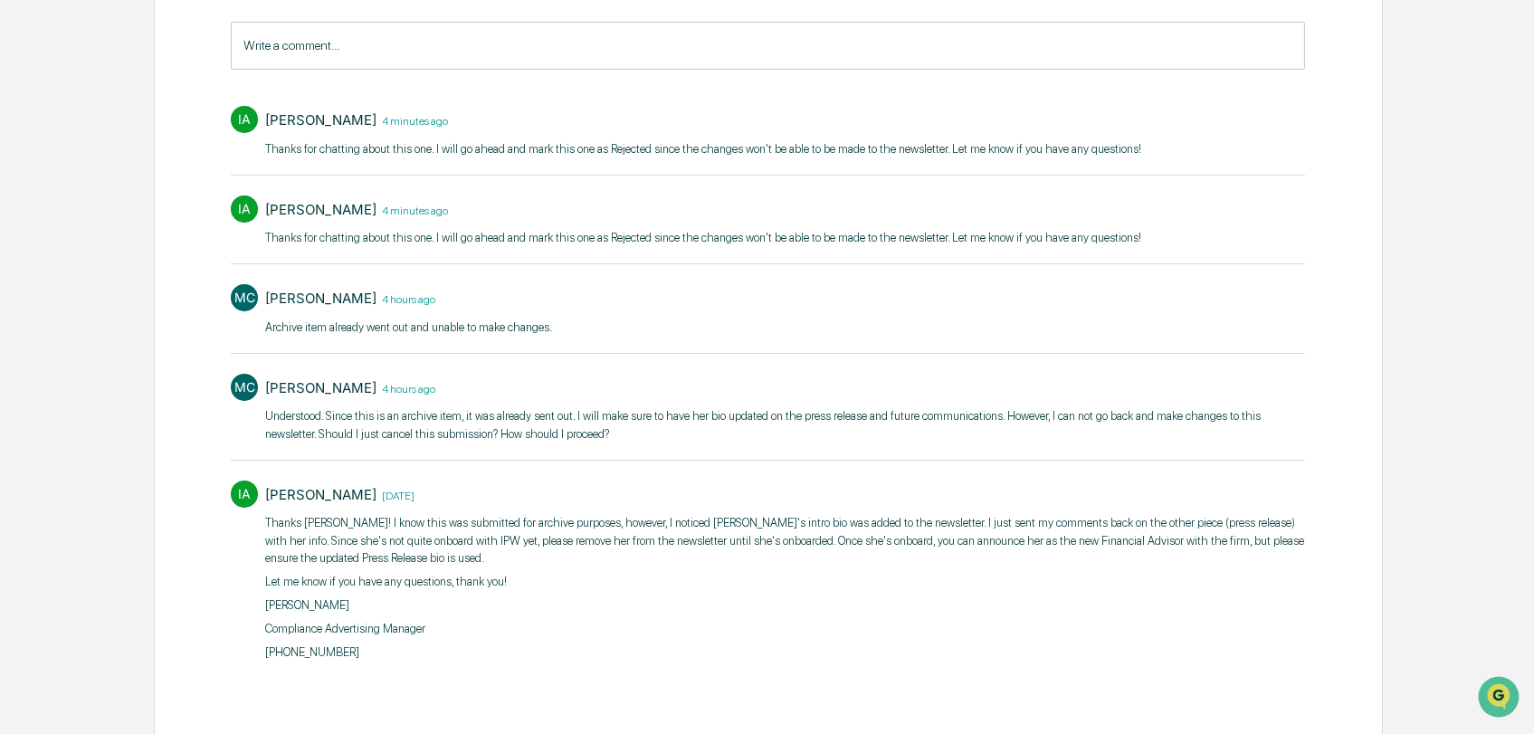
scroll to position [285, 0]
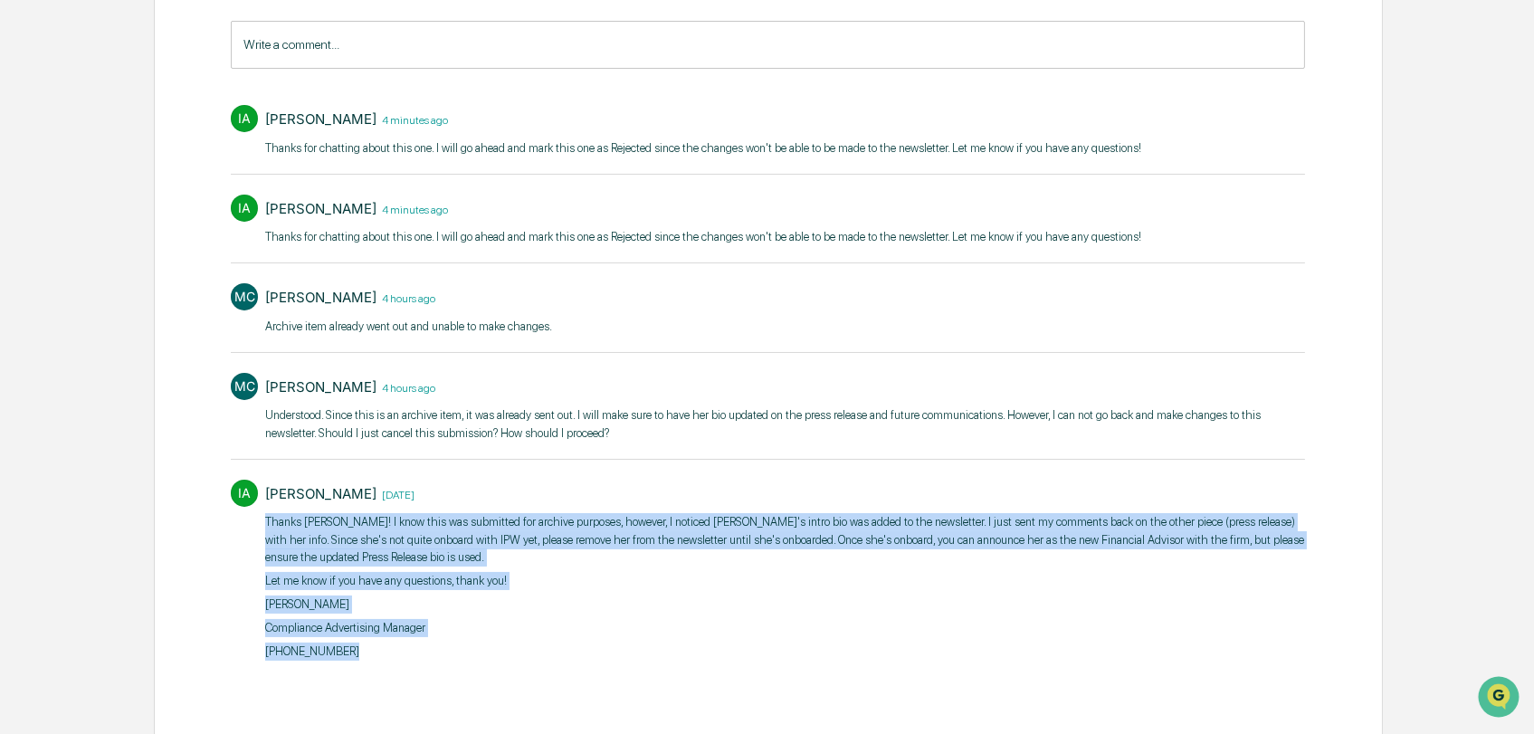
drag, startPoint x: 254, startPoint y: 511, endPoint x: 447, endPoint y: 636, distance: 229.7
click at [447, 636] on div "IA Isabel Artidiello 5 days ago Thanks Meghan! I know this was submitted for ar…" at bounding box center [768, 569] width 1074 height 196
copy div "Thanks Meghan! I know this was submitted for archive purposes, however, I notic…"
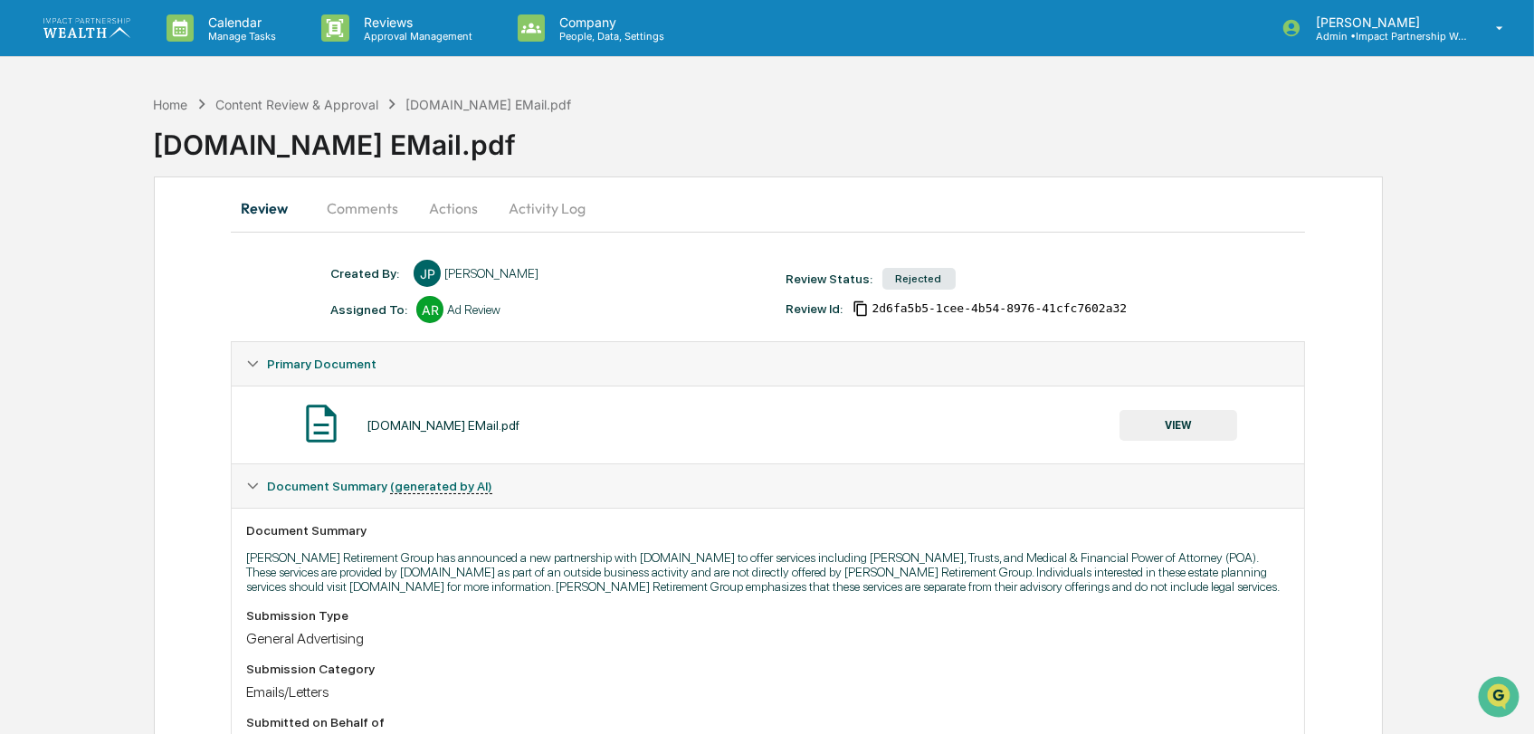
click at [353, 197] on button "Comments" at bounding box center [362, 207] width 100 height 43
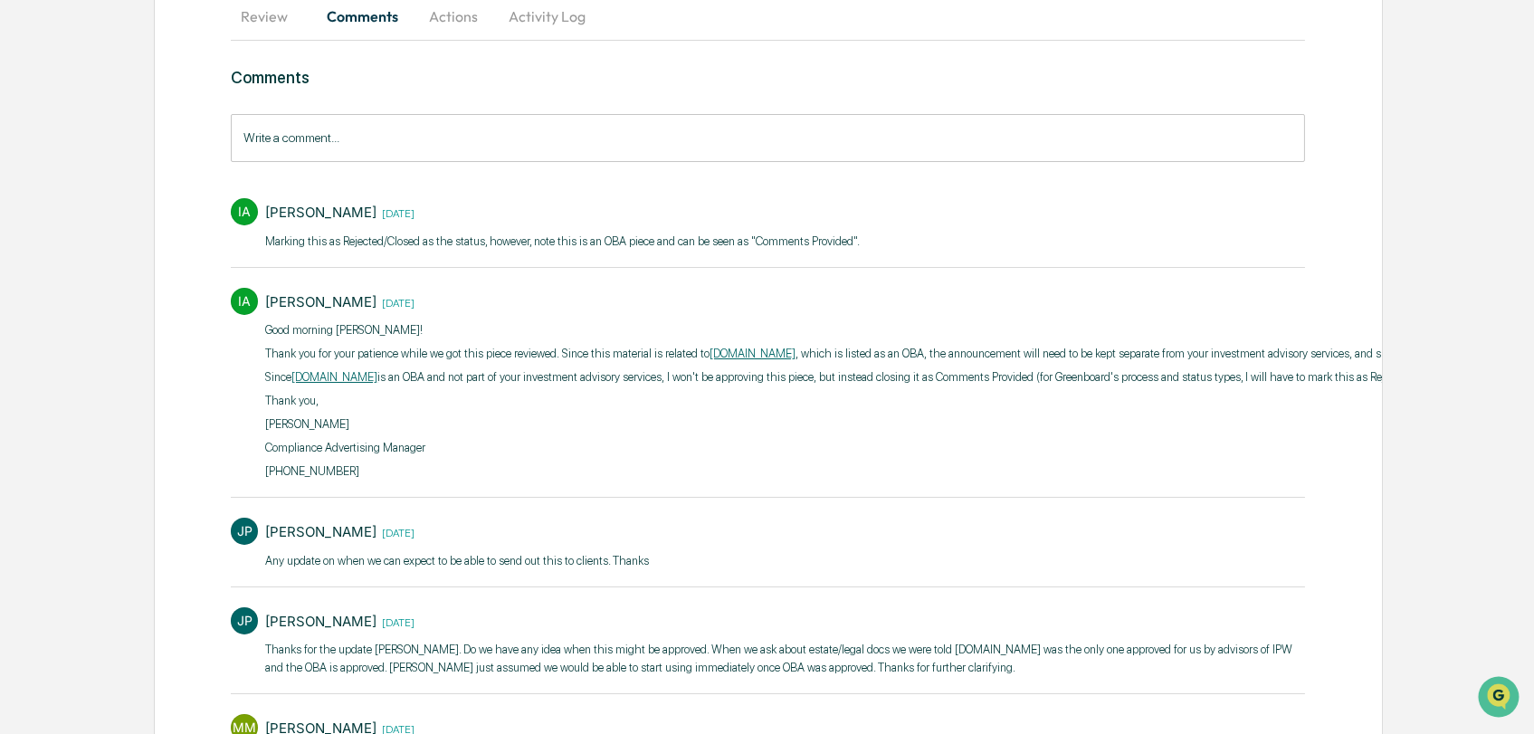
scroll to position [212, 0]
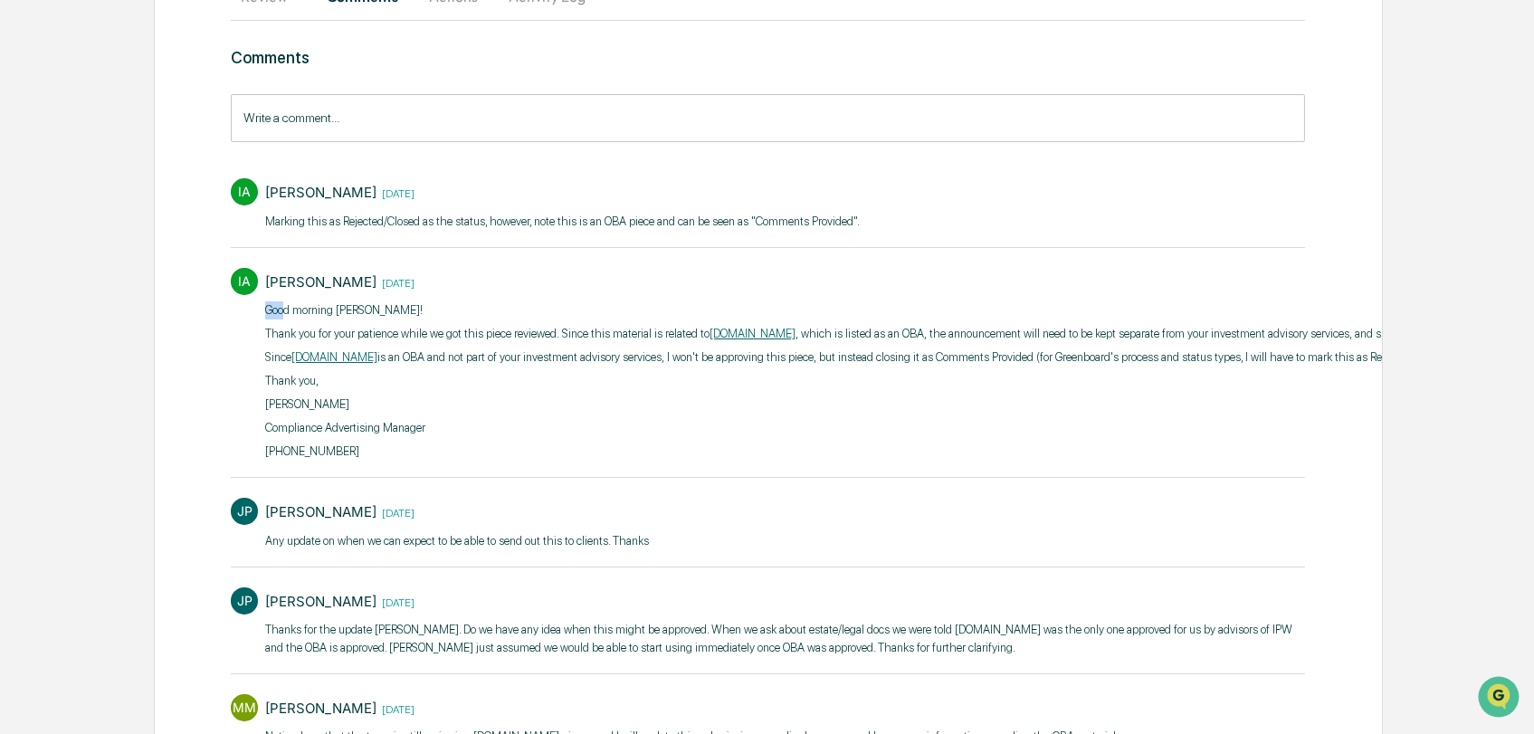
drag, startPoint x: 266, startPoint y: 306, endPoint x: 289, endPoint y: 316, distance: 24.7
click at [255, 340] on div "IA Isabel Artidiello 5 days ago Good morning Jamie! Thank you for your patience…" at bounding box center [768, 363] width 1074 height 208
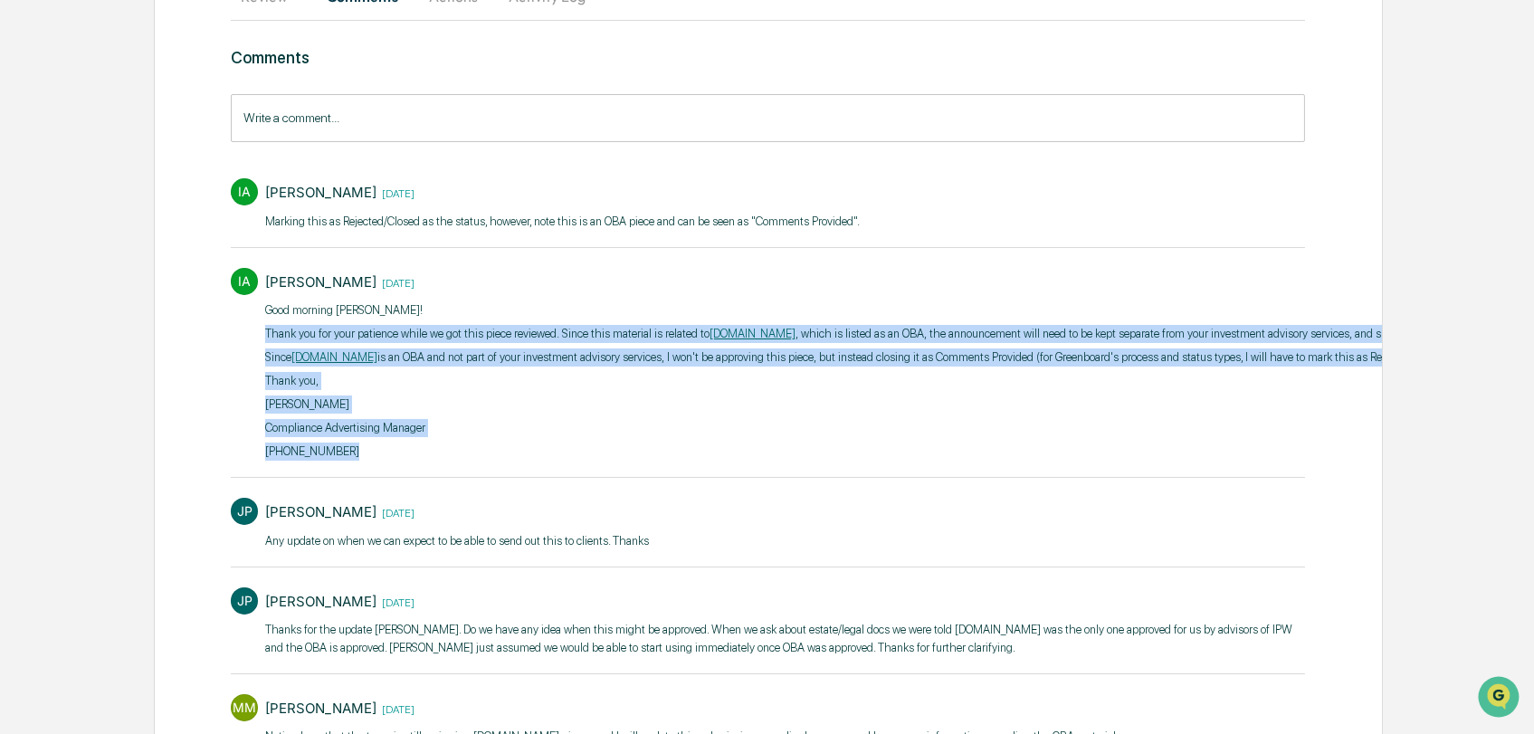
drag, startPoint x: 263, startPoint y: 333, endPoint x: 480, endPoint y: 442, distance: 243.2
click at [480, 442] on div "IA Isabel Artidiello 5 days ago Good morning Jamie! Thank you for your patience…" at bounding box center [768, 363] width 1074 height 208
copy div "Thank you for your patience while we got this piece reviewed. Since this materi…"
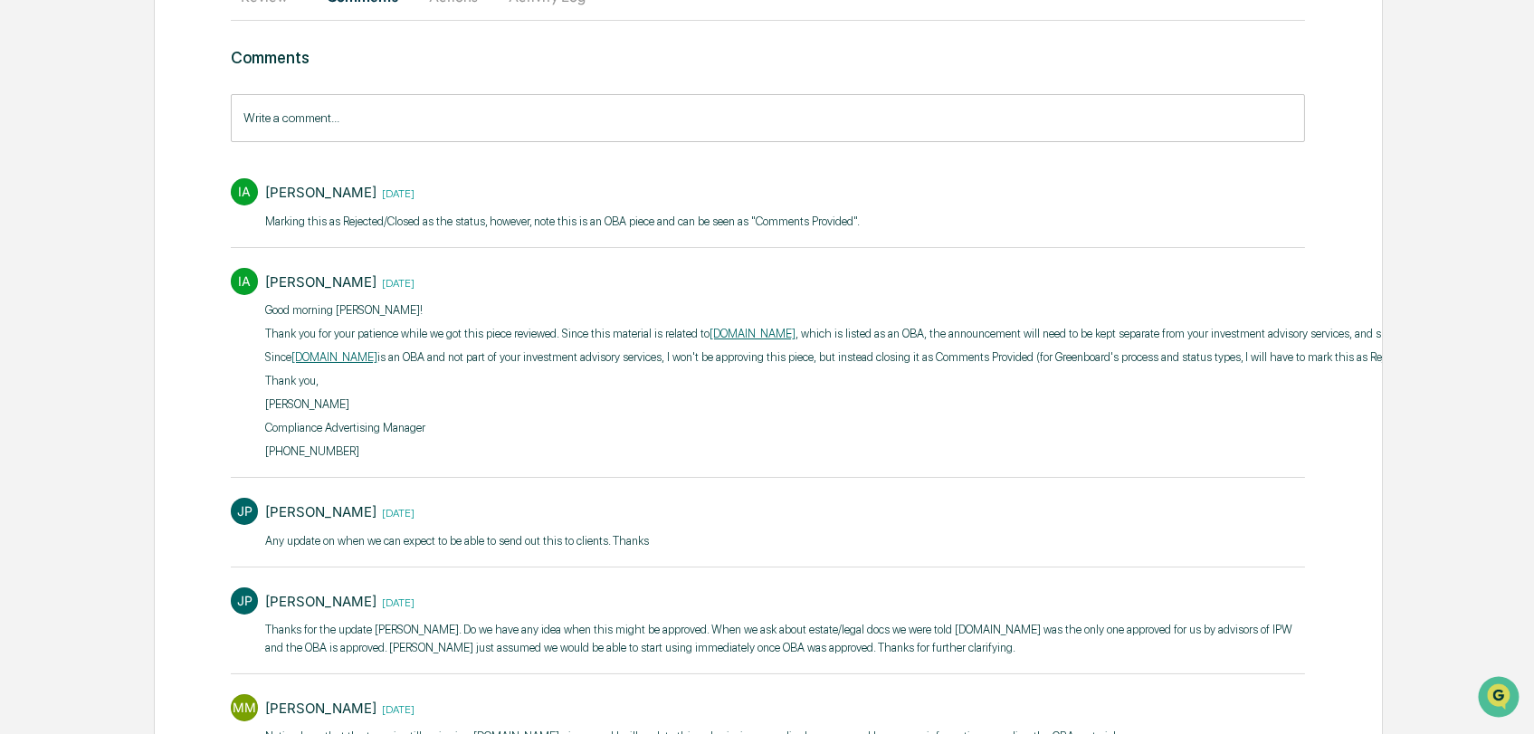
scroll to position [0, 0]
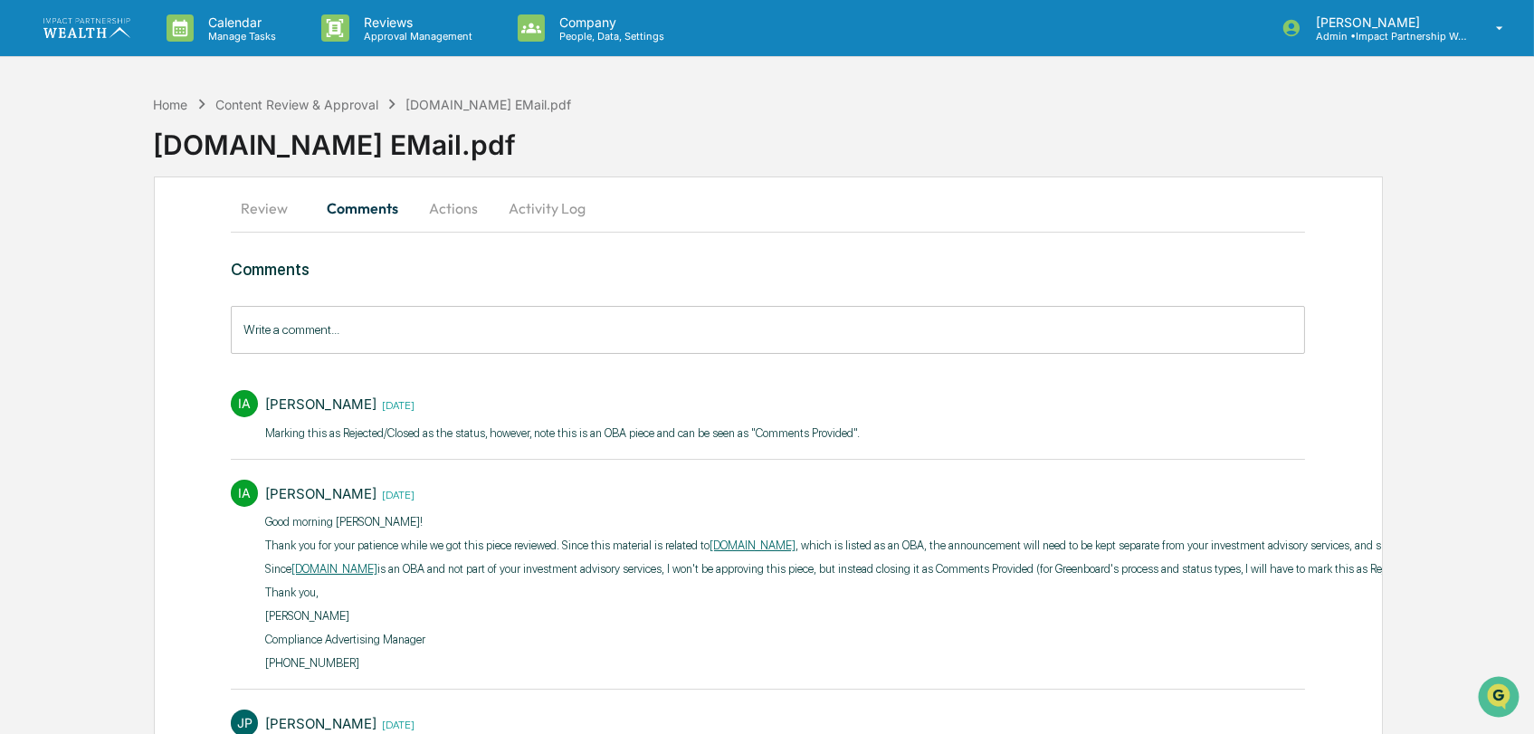
click at [99, 18] on img at bounding box center [86, 27] width 87 height 19
